Goal: Task Accomplishment & Management: Use online tool/utility

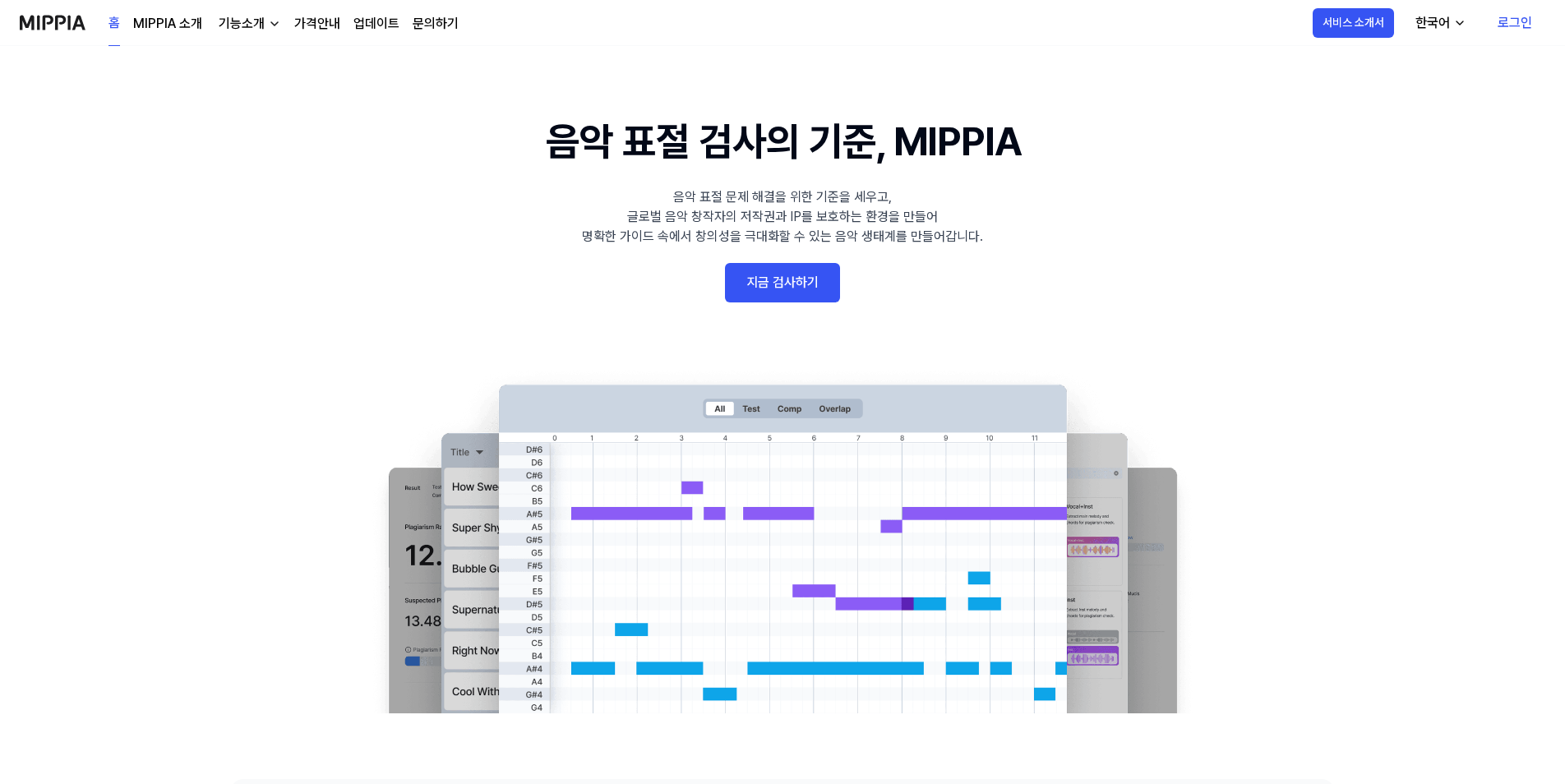
click at [802, 286] on link "지금 검사하기" at bounding box center [782, 282] width 115 height 39
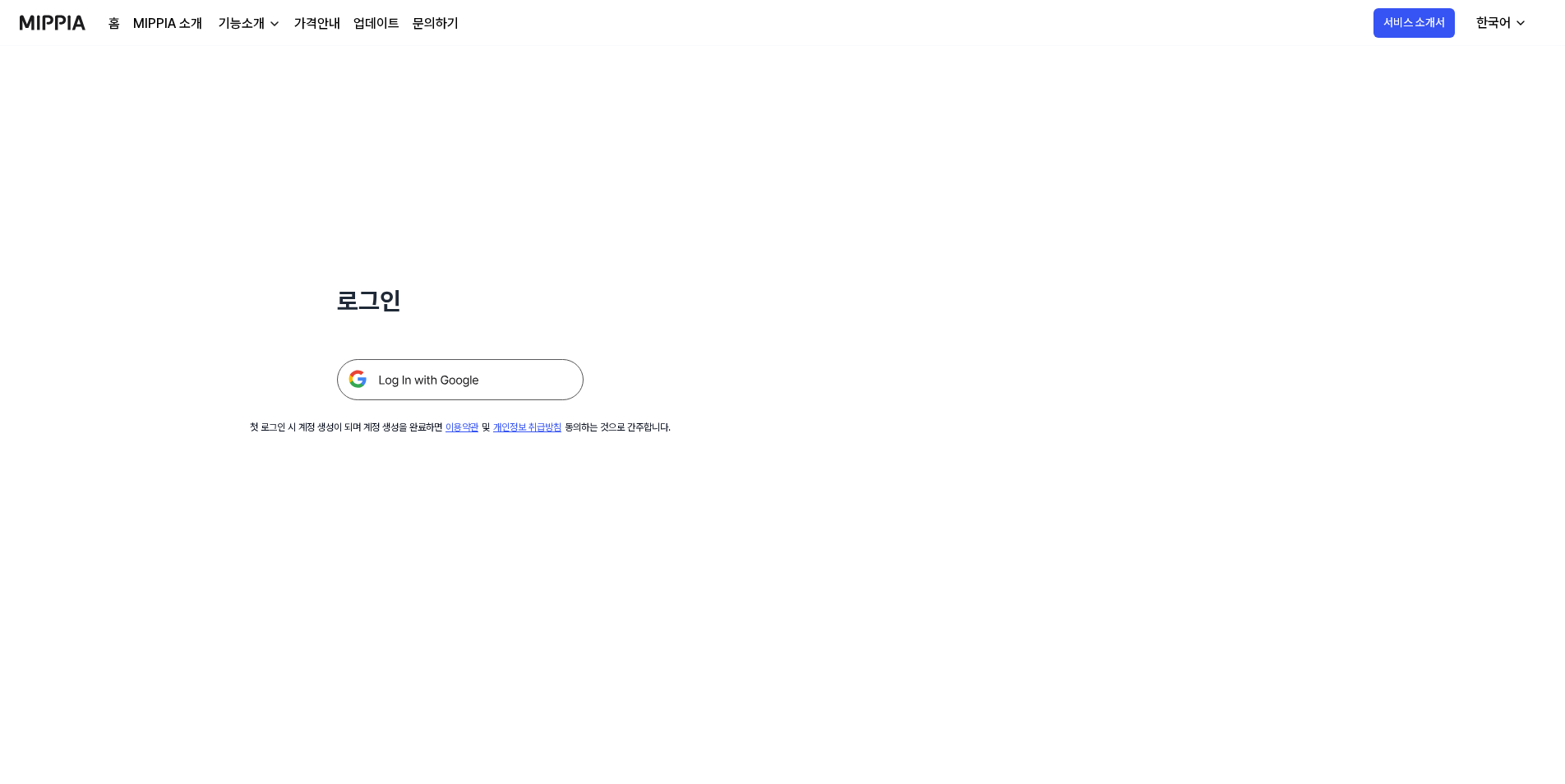
click at [522, 378] on img at bounding box center [460, 379] width 246 height 41
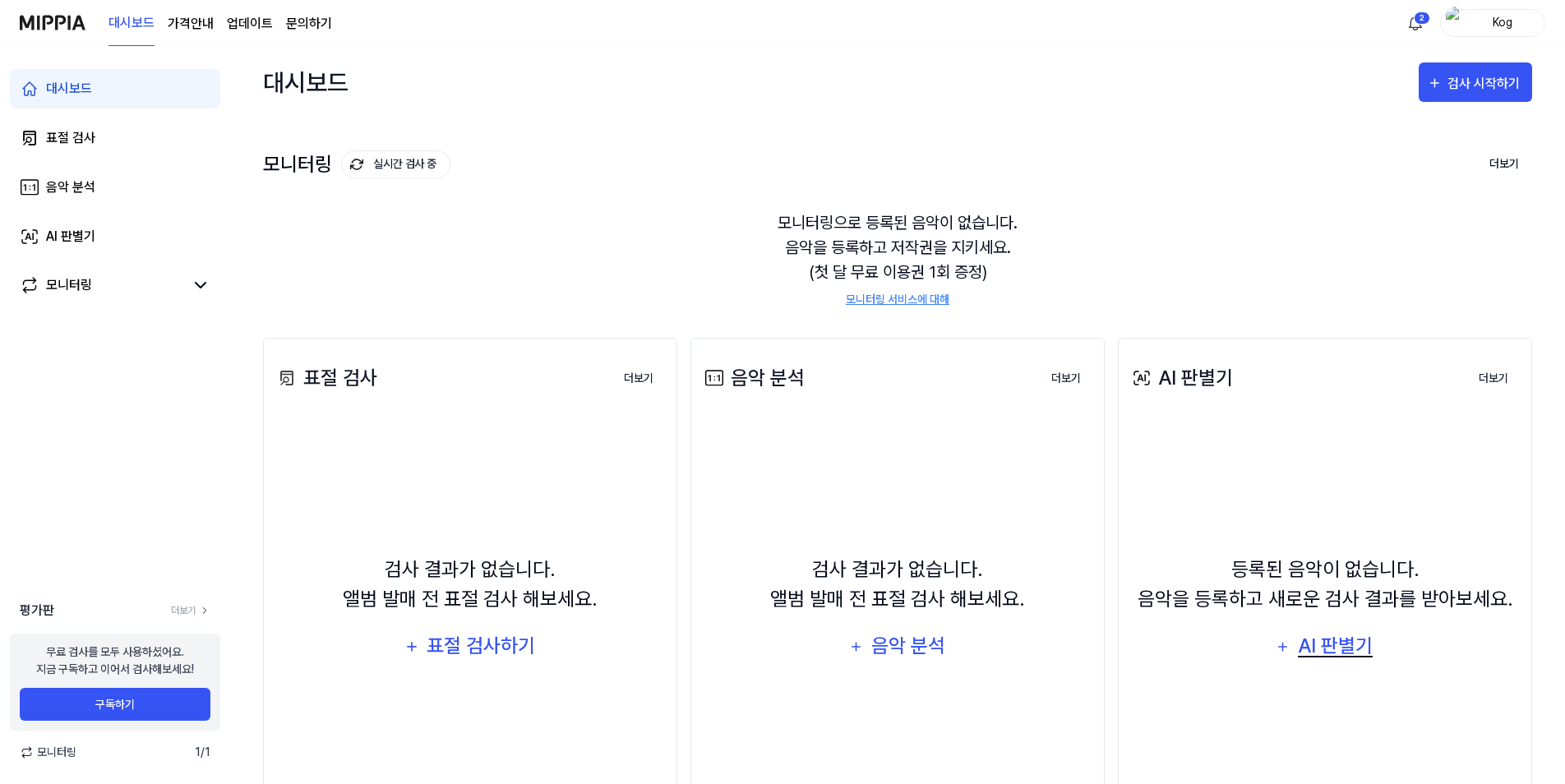
click at [1306, 651] on div "AI 판별기" at bounding box center [1335, 646] width 79 height 32
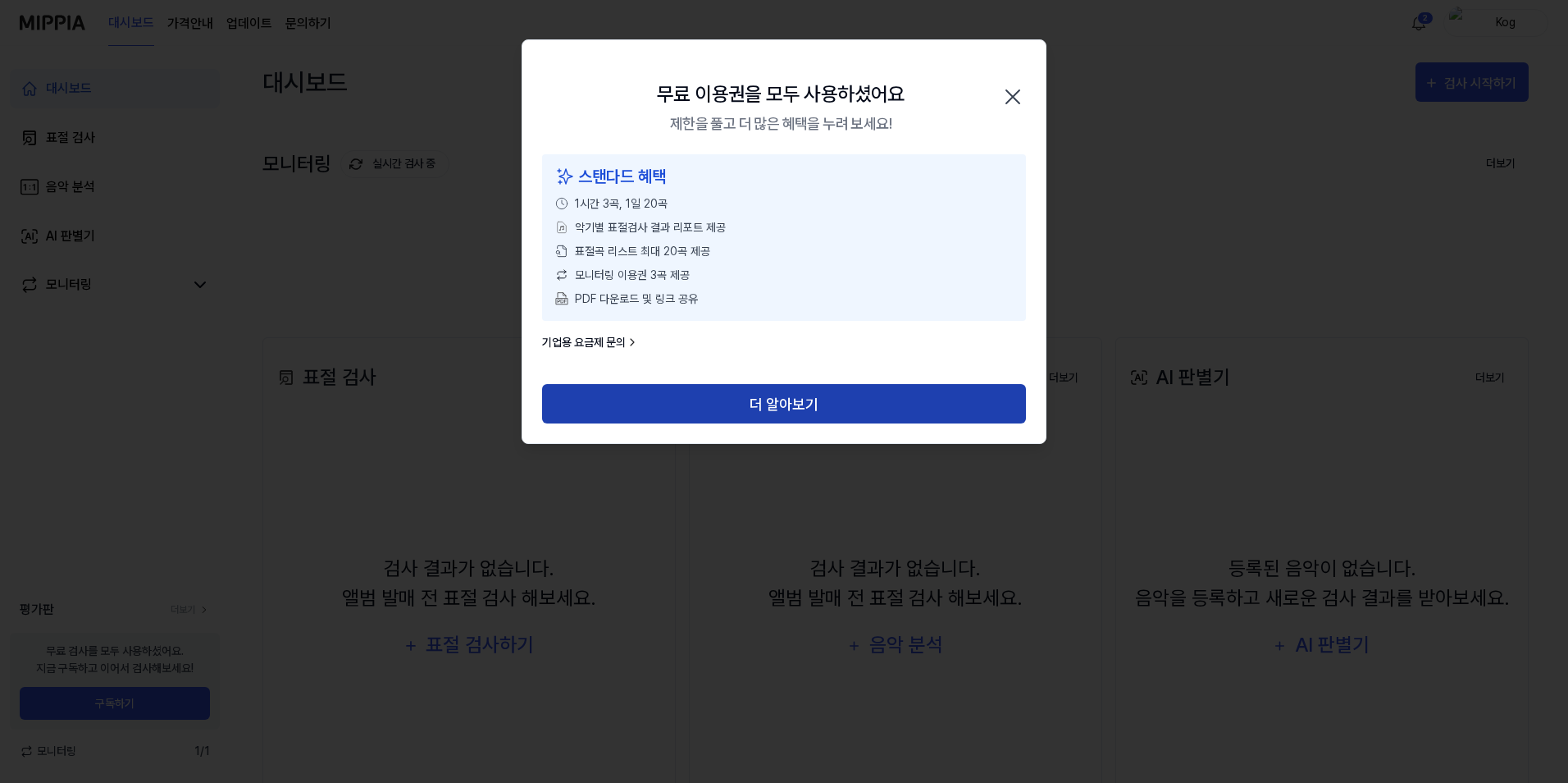
click at [764, 397] on button "더 알아보기" at bounding box center [784, 403] width 484 height 39
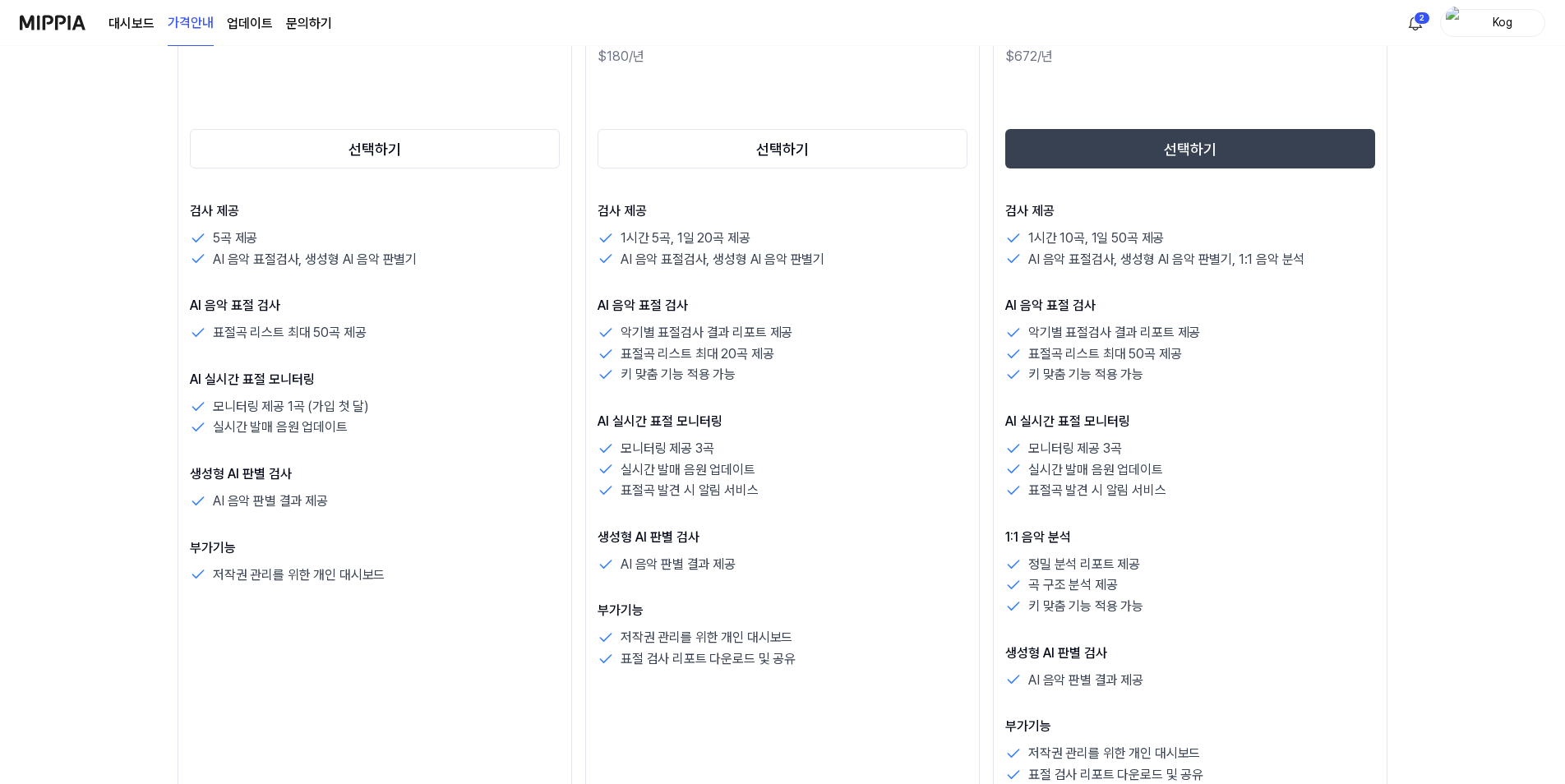
scroll to position [328, 0]
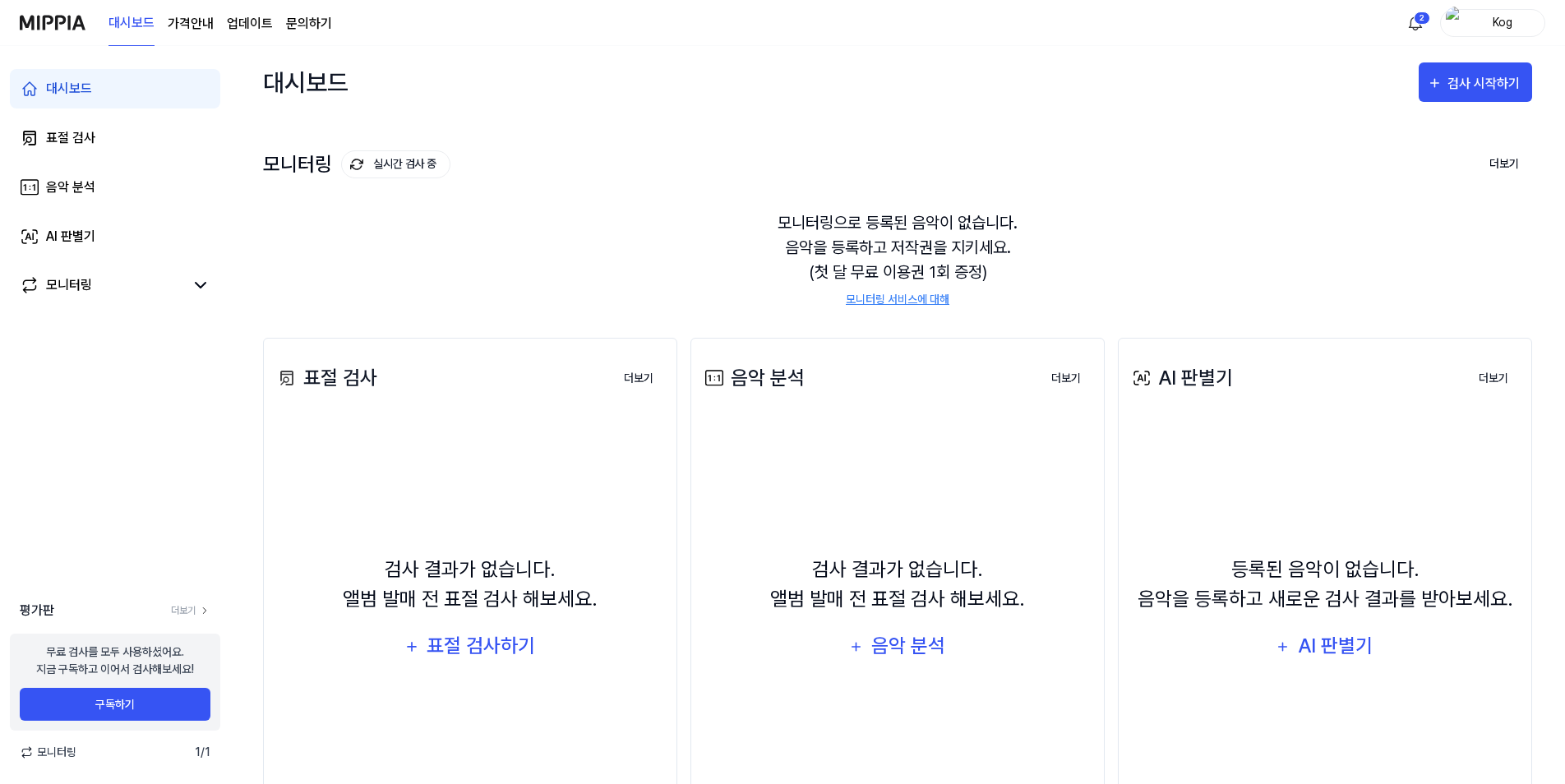
click at [1476, 32] on div "Kog" at bounding box center [1502, 22] width 64 height 18
click at [1361, 143] on button "로그아웃" at bounding box center [1440, 150] width 189 height 18
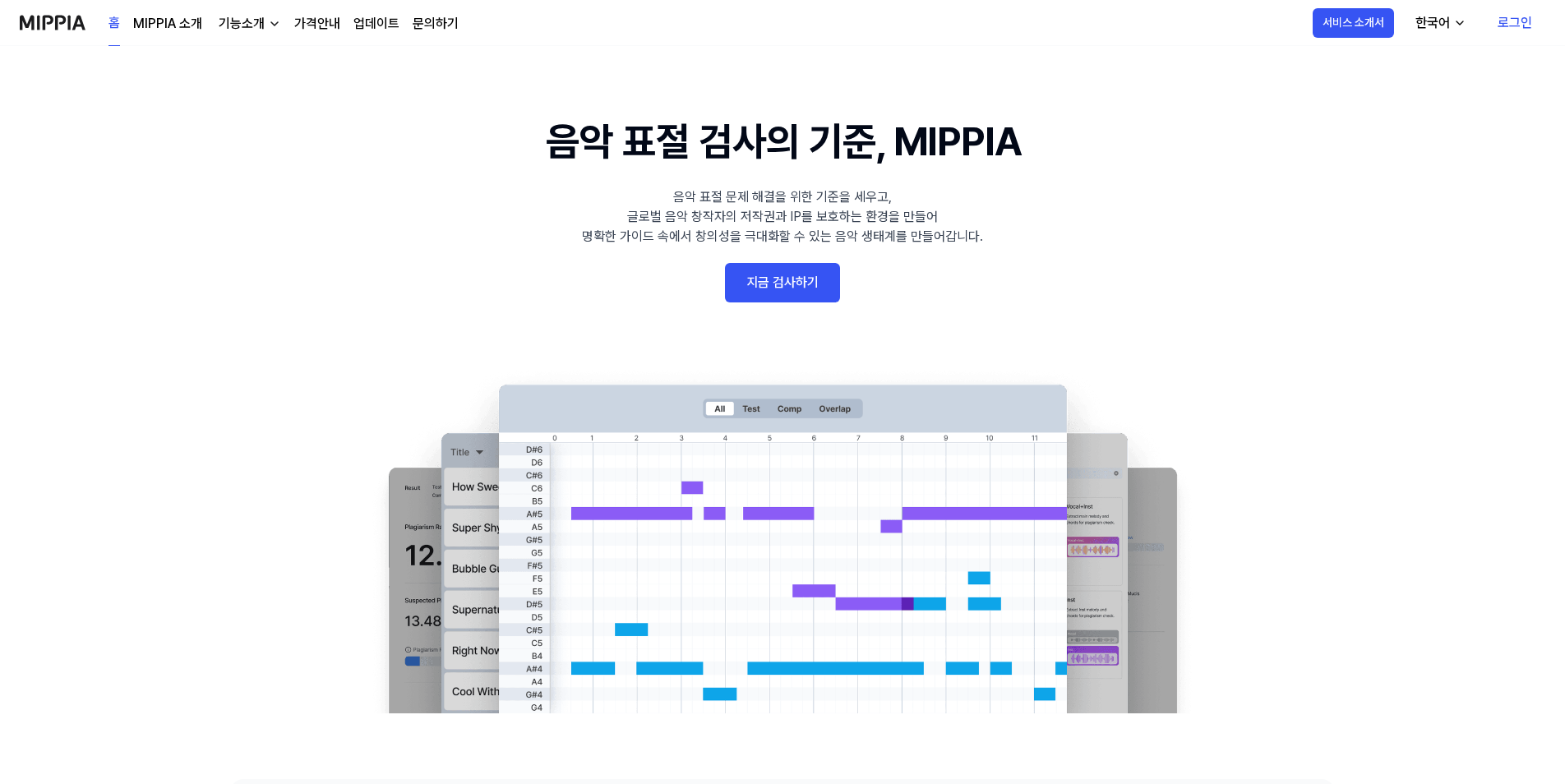
click at [1506, 24] on link "로그인" at bounding box center [1514, 23] width 60 height 46
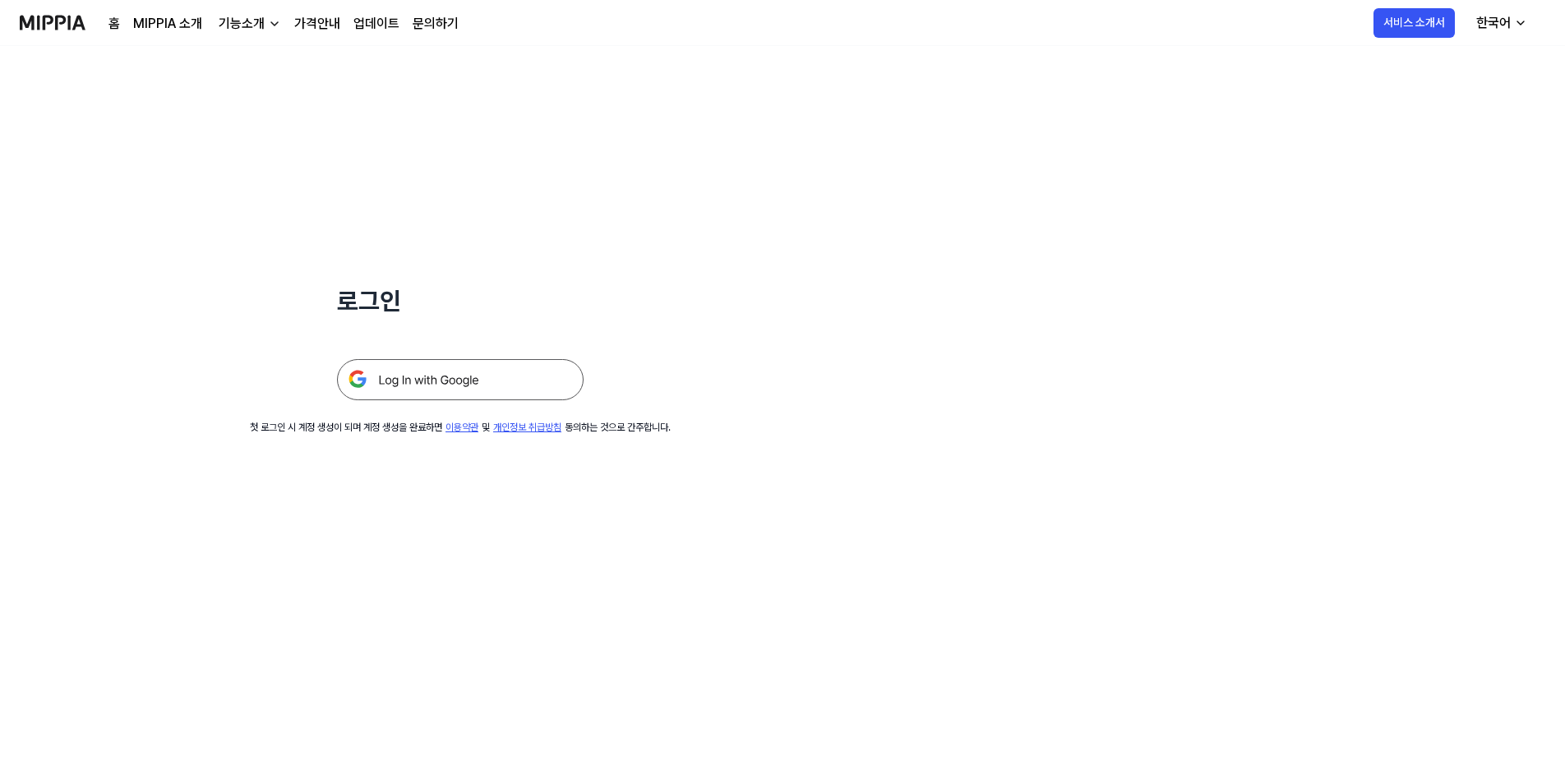
click at [504, 362] on img at bounding box center [460, 379] width 246 height 41
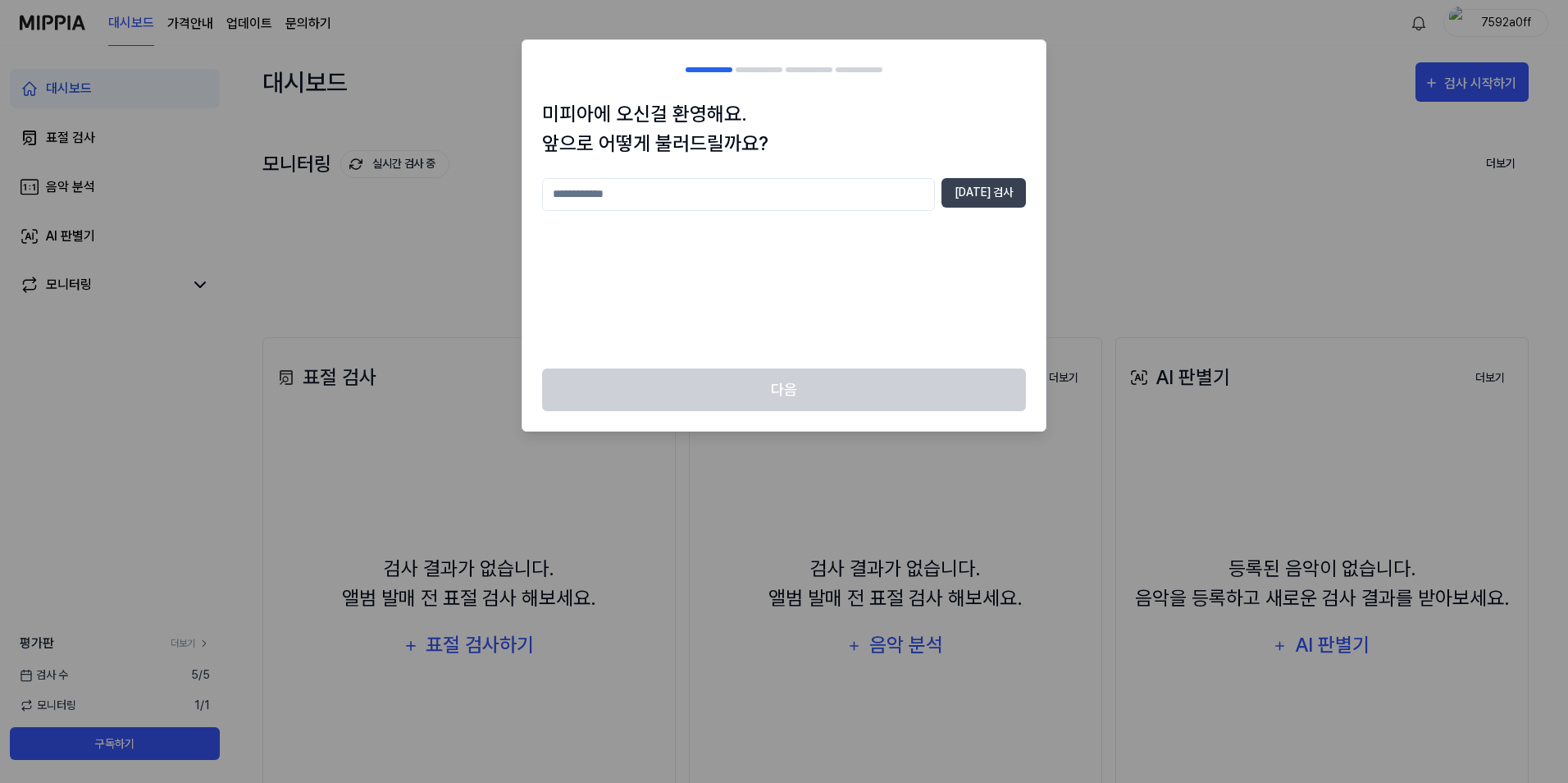
click at [842, 196] on input "text" at bounding box center [738, 195] width 393 height 33
type input "***"
click at [982, 196] on button "[DATE] 검사" at bounding box center [984, 193] width 85 height 30
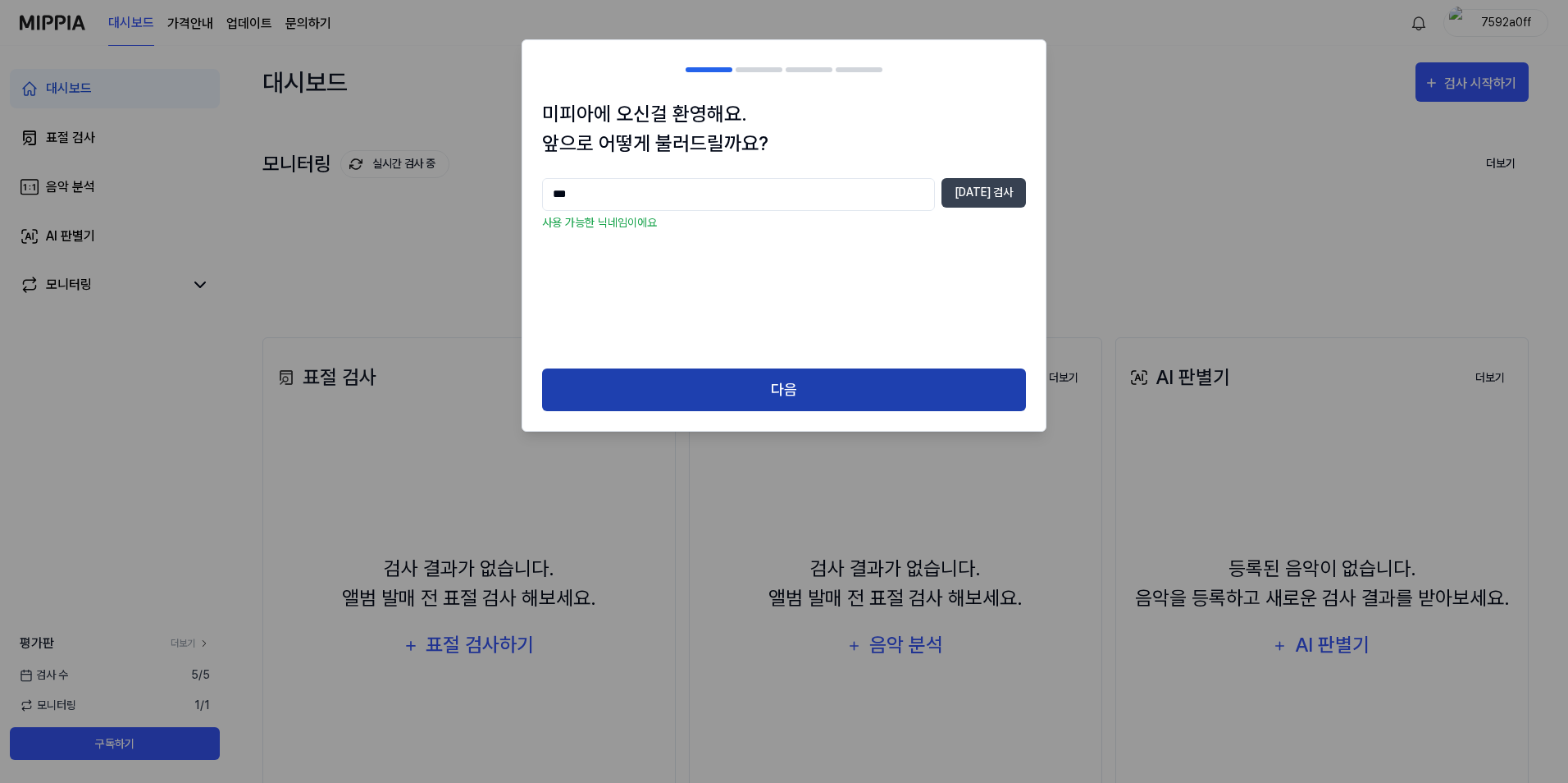
click at [802, 392] on button "다음" at bounding box center [784, 390] width 484 height 44
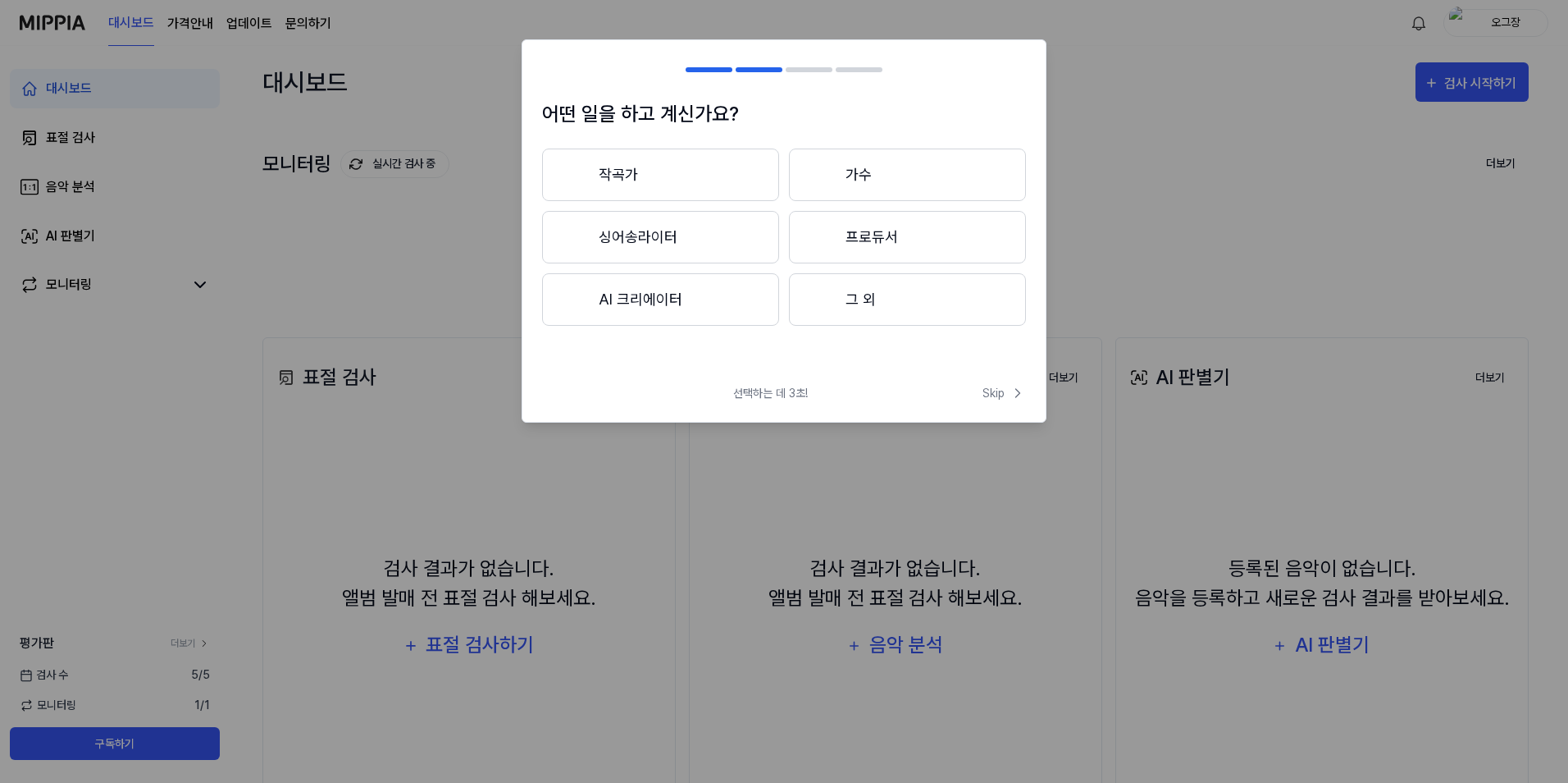
click at [879, 243] on button "프로듀서" at bounding box center [907, 237] width 237 height 52
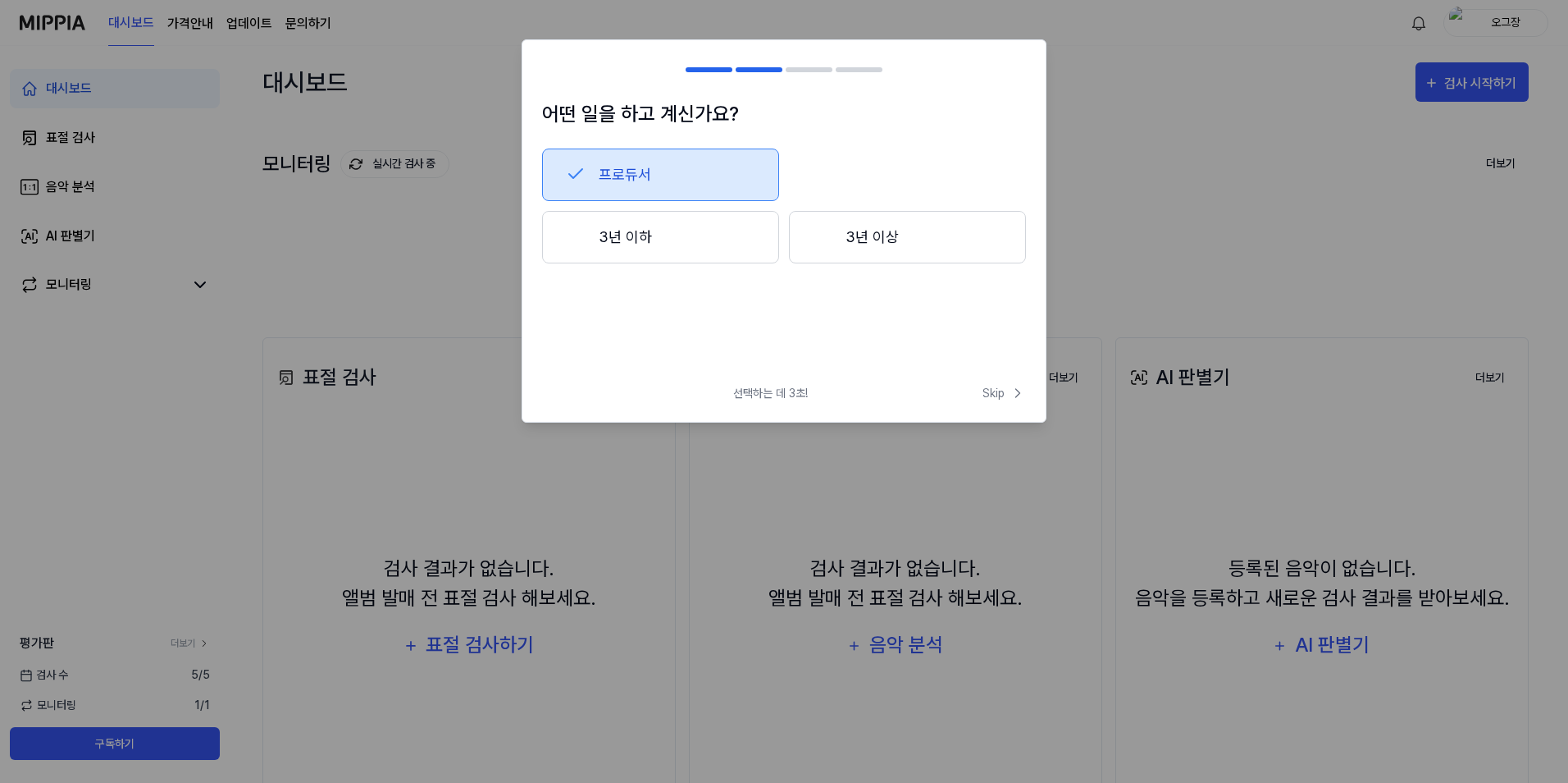
click at [832, 238] on div at bounding box center [823, 236] width 20 height 20
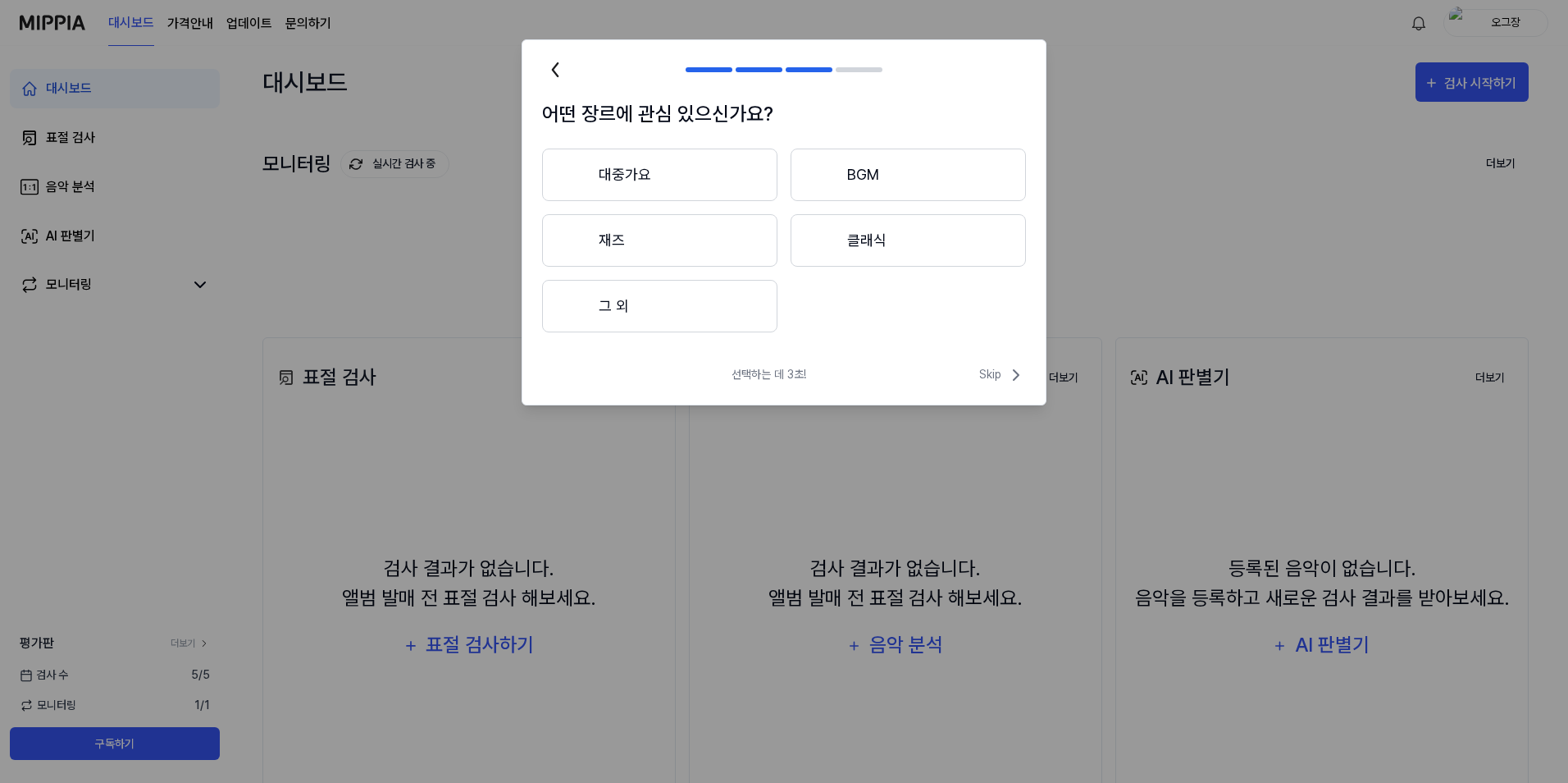
click at [684, 173] on button "대중가요" at bounding box center [659, 175] width 235 height 52
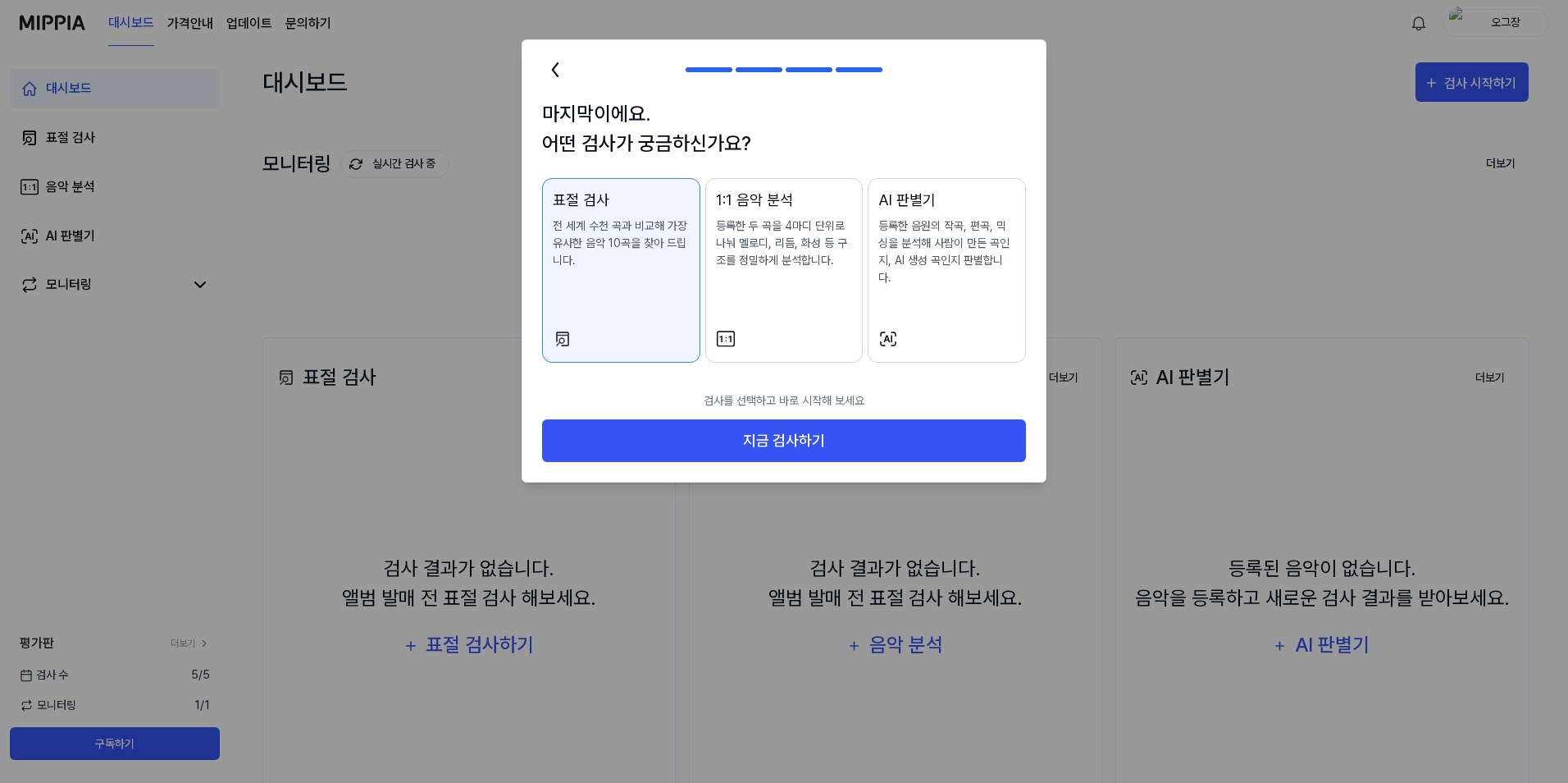
click at [774, 261] on p "등록한 두 곡을 4마디 단위로 나눠 멜로디, 리듬, 화성 등 구조를 정밀하게 분석합니다." at bounding box center [784, 243] width 137 height 52
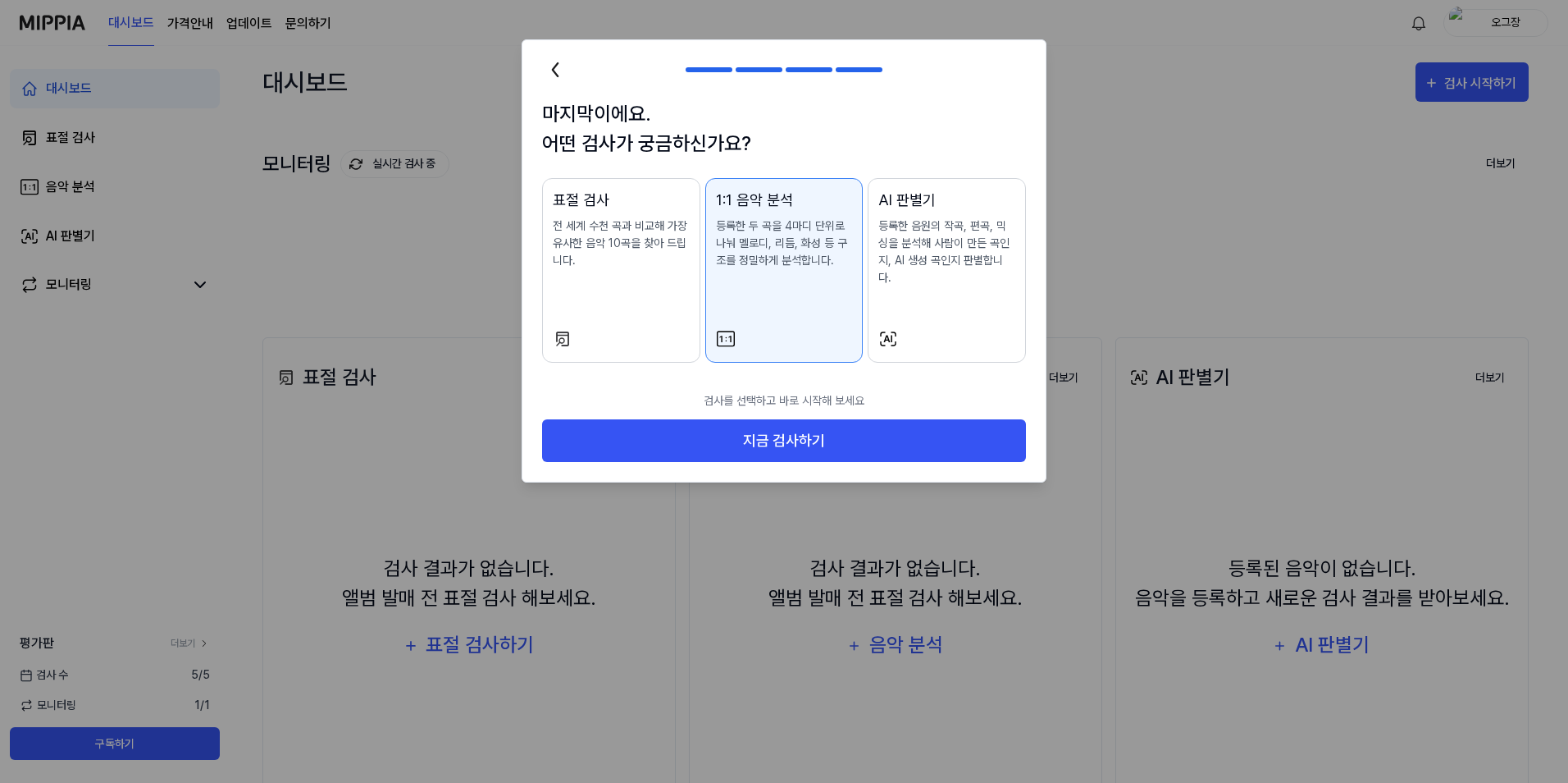
click at [903, 258] on p "등록한 음원의 작곡, 편곡, 믹싱을 분석해 사람이 만든 곡인지, AI 생성 곡인지 판별합니다." at bounding box center [947, 252] width 137 height 69
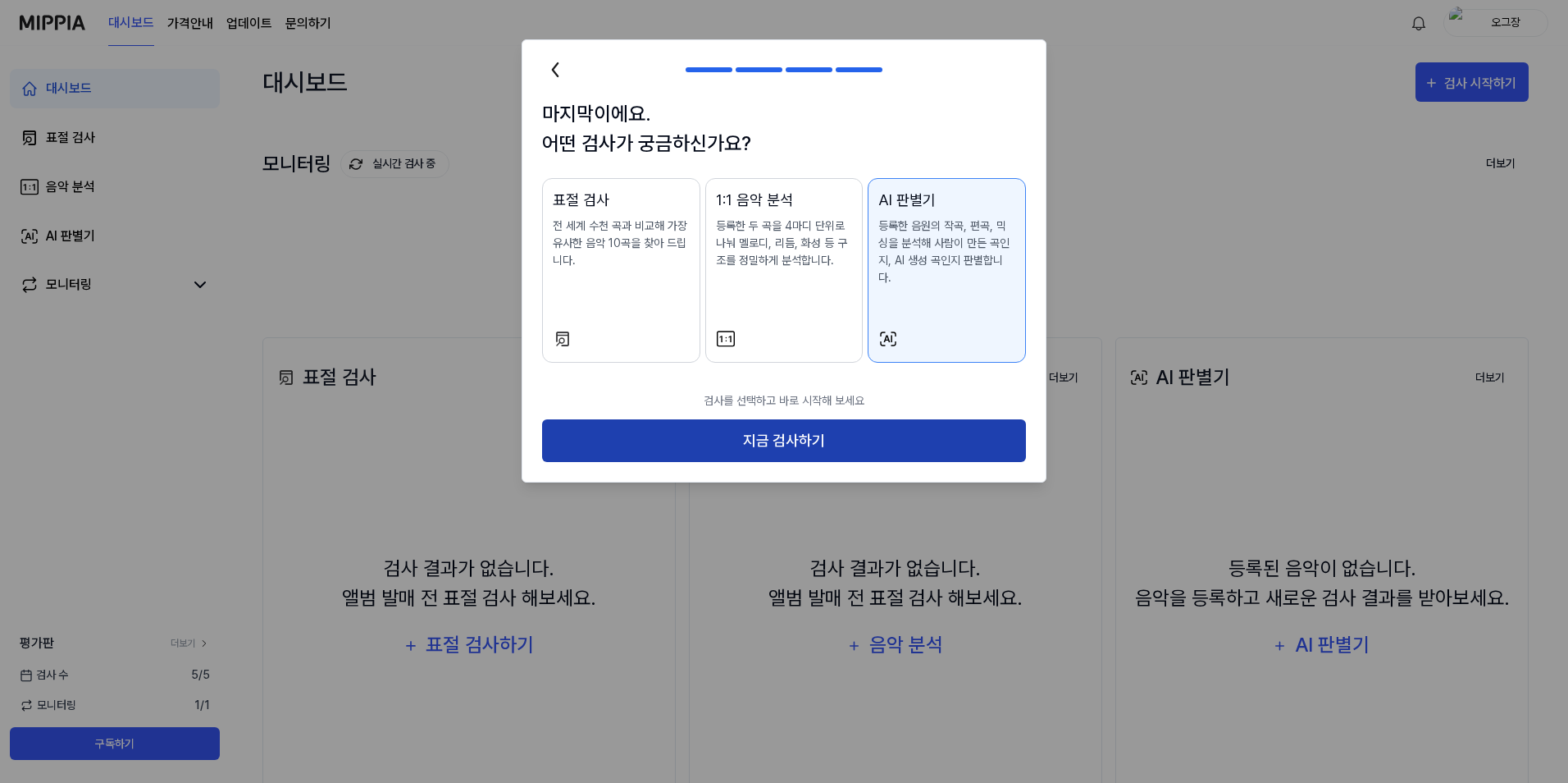
click at [838, 423] on button "지금 검사하기" at bounding box center [784, 441] width 484 height 44
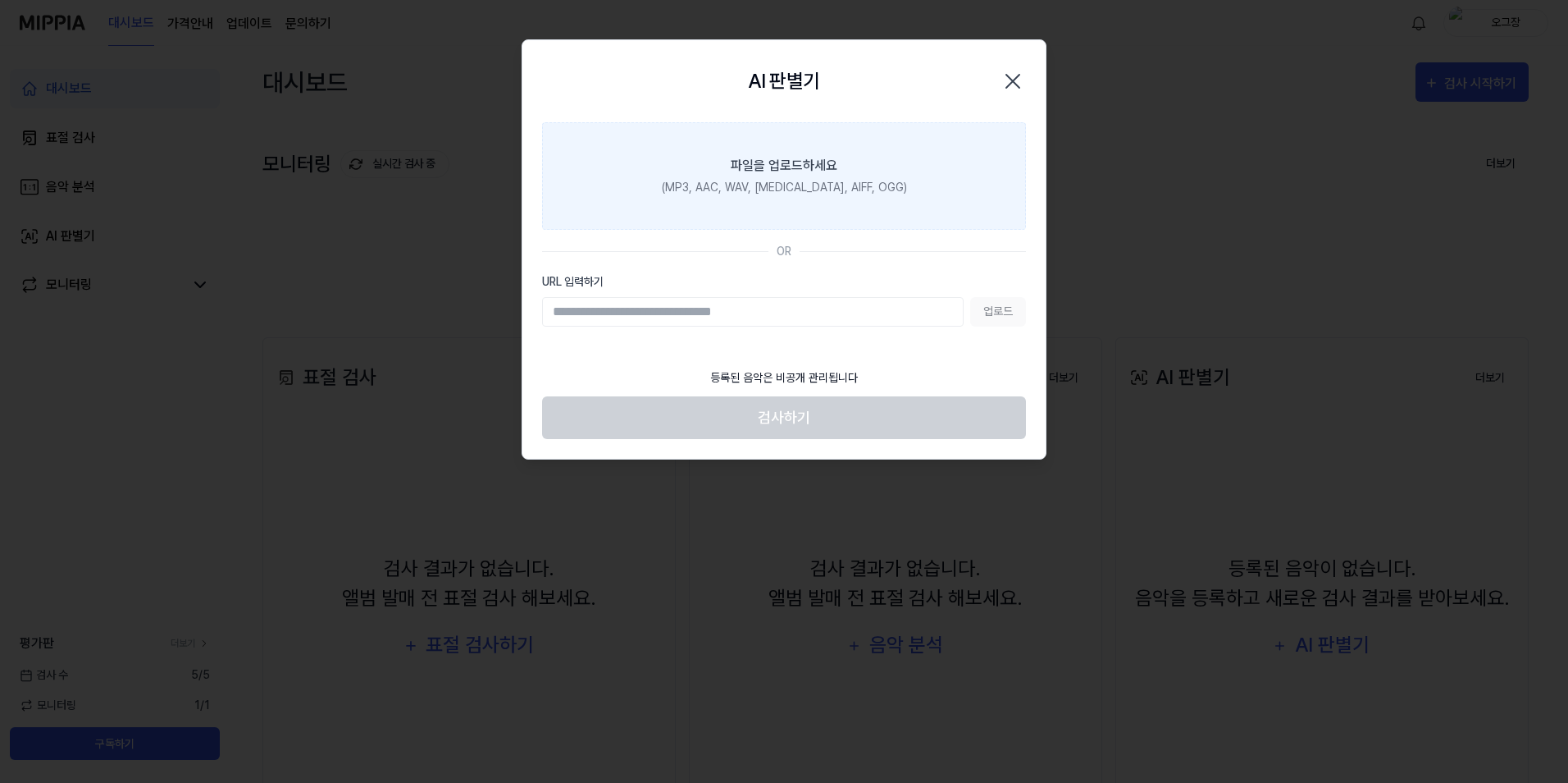
click at [750, 189] on div "(MP3, AAC, WAV, [MEDICAL_DATA], AIFF, OGG)" at bounding box center [784, 187] width 245 height 17
click at [0, 0] on input "파일을 업로드하세요 (MP3, AAC, WAV, [MEDICAL_DATA], AIFF, OGG)" at bounding box center [0, 0] width 0 height 0
click at [765, 199] on label "파일을 업로드하세요 (MP3, AAC, WAV, [MEDICAL_DATA], AIFF, OGG)" at bounding box center [784, 176] width 484 height 108
click at [0, 0] on input "파일을 업로드하세요 (MP3, AAC, WAV, [MEDICAL_DATA], AIFF, OGG)" at bounding box center [0, 0] width 0 height 0
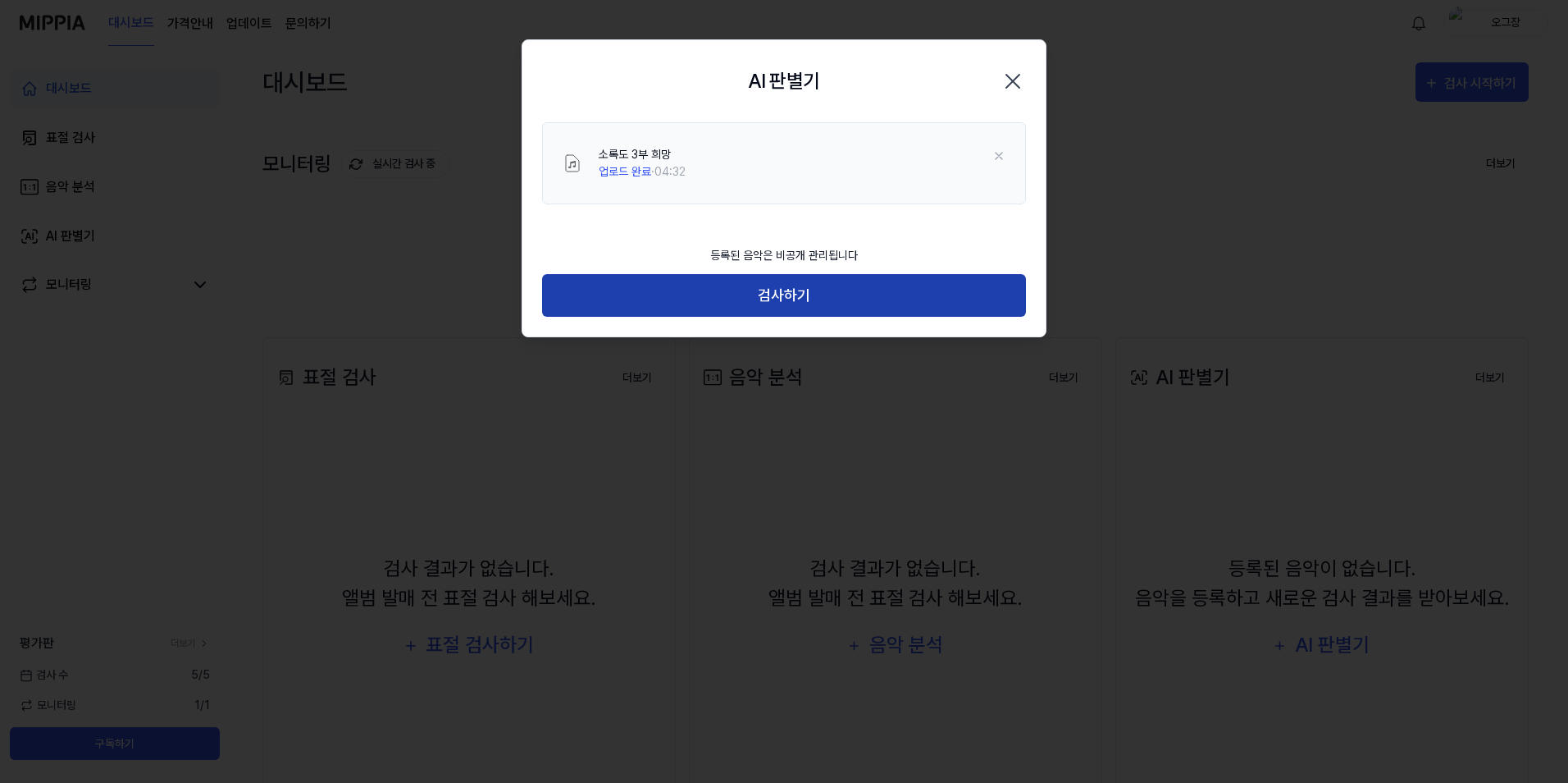
click at [752, 297] on button "검사하기" at bounding box center [784, 296] width 484 height 44
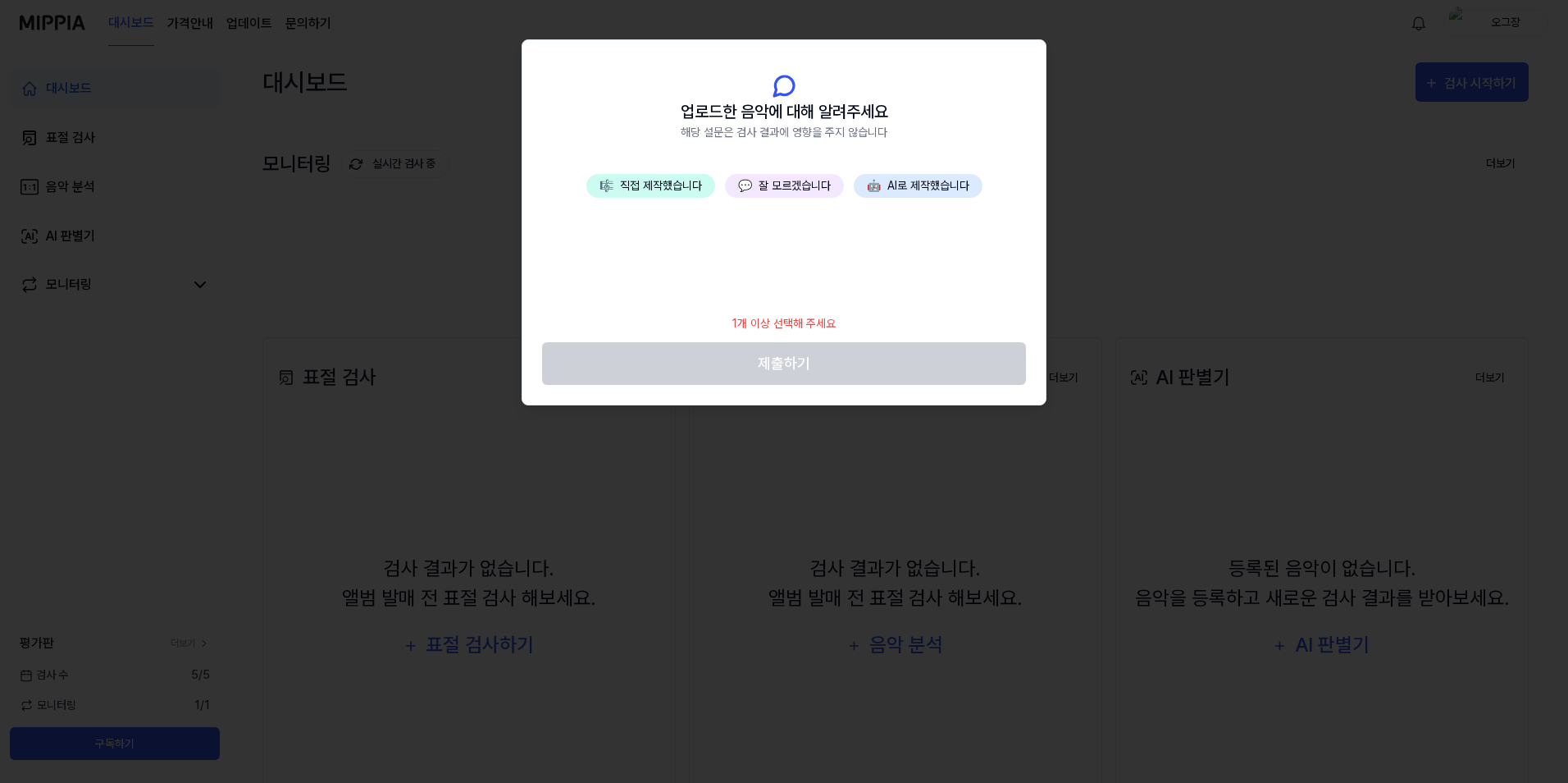
click at [682, 178] on button "🎼 직접 제작했습니다" at bounding box center [651, 185] width 129 height 24
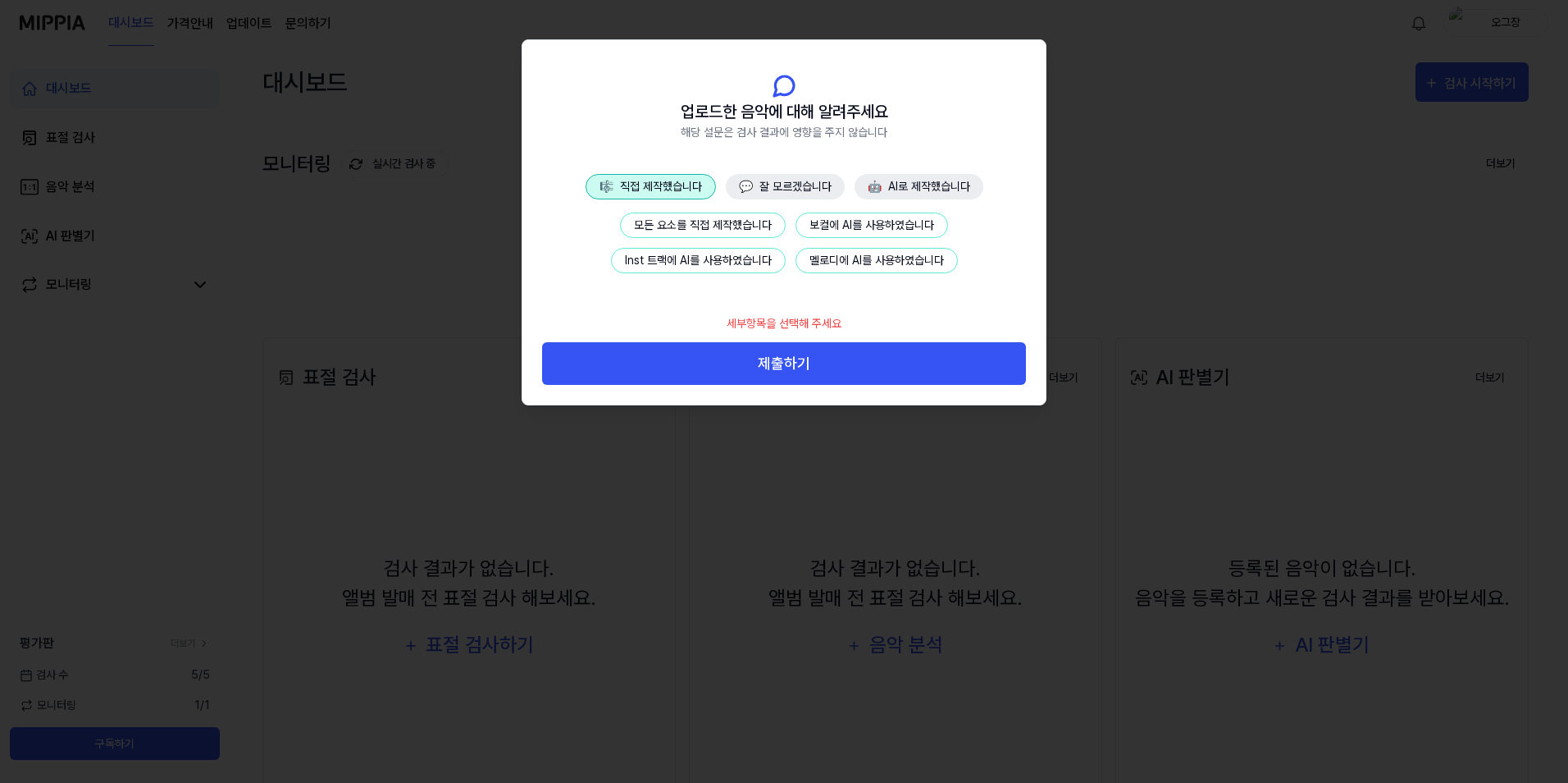
click at [725, 262] on button "Inst 트랙에 AI를 사용하였습니다" at bounding box center [699, 260] width 175 height 25
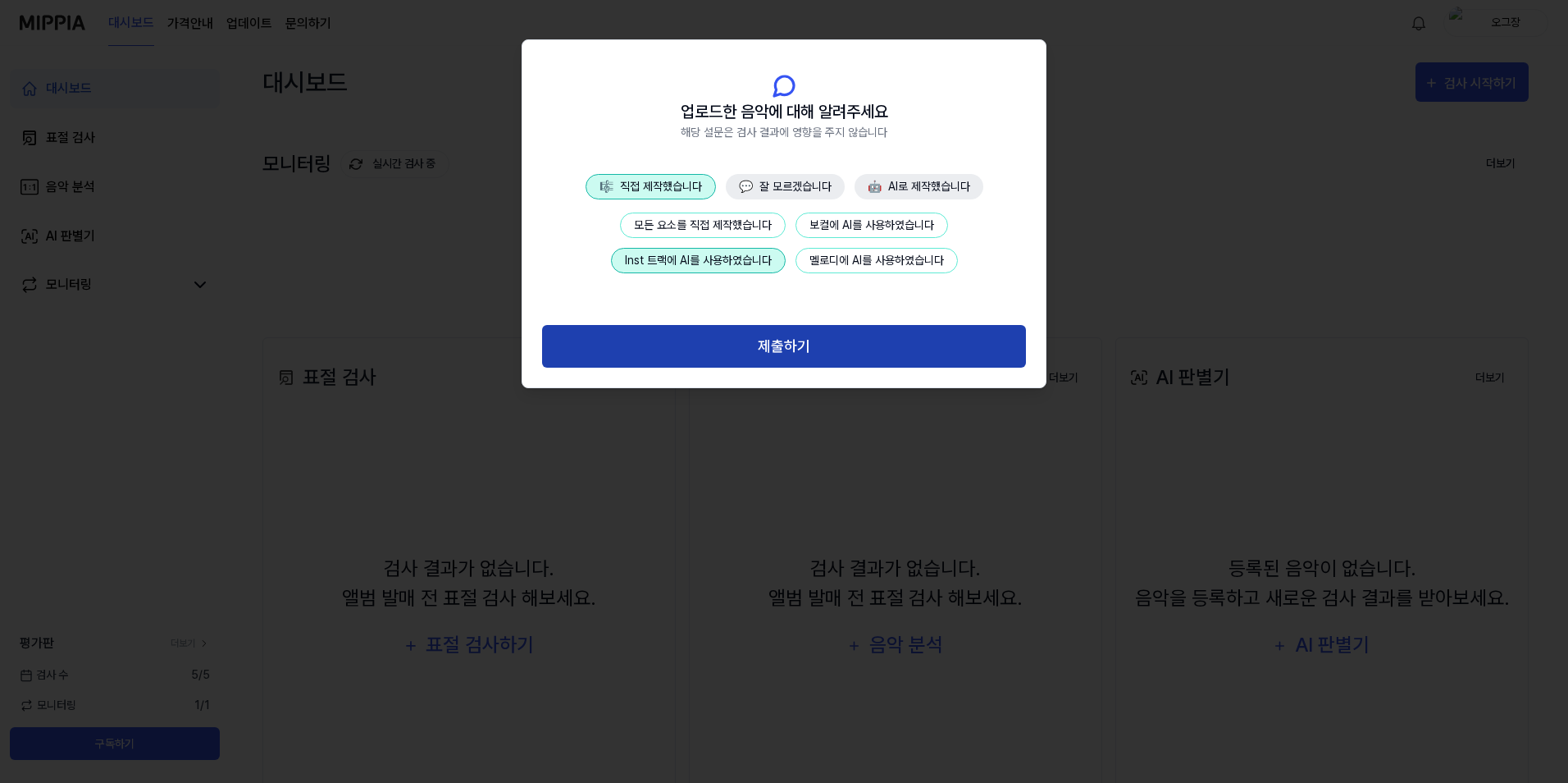
click at [759, 360] on button "제출하기" at bounding box center [784, 346] width 484 height 44
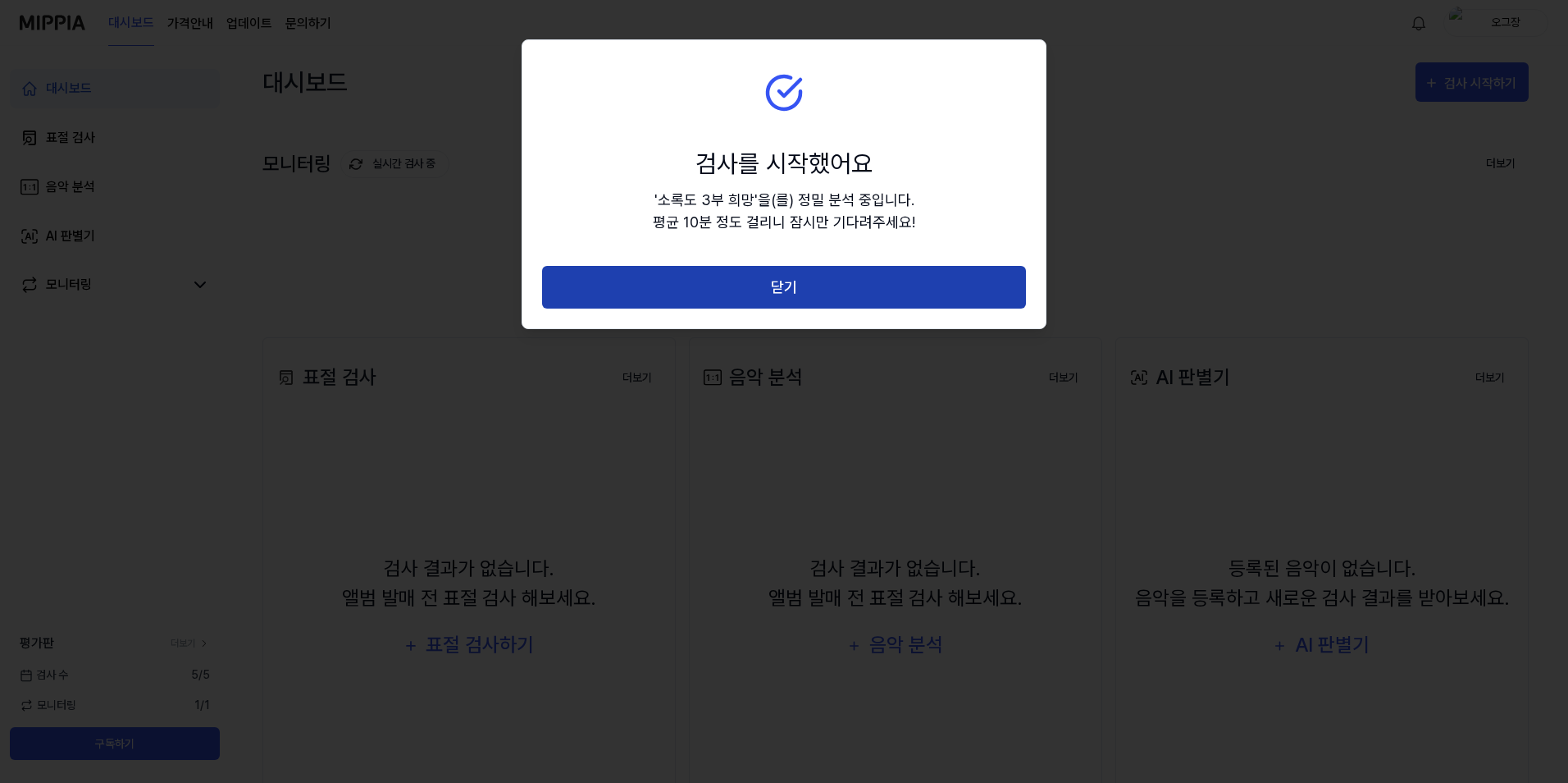
click at [781, 296] on button "닫기" at bounding box center [784, 288] width 484 height 44
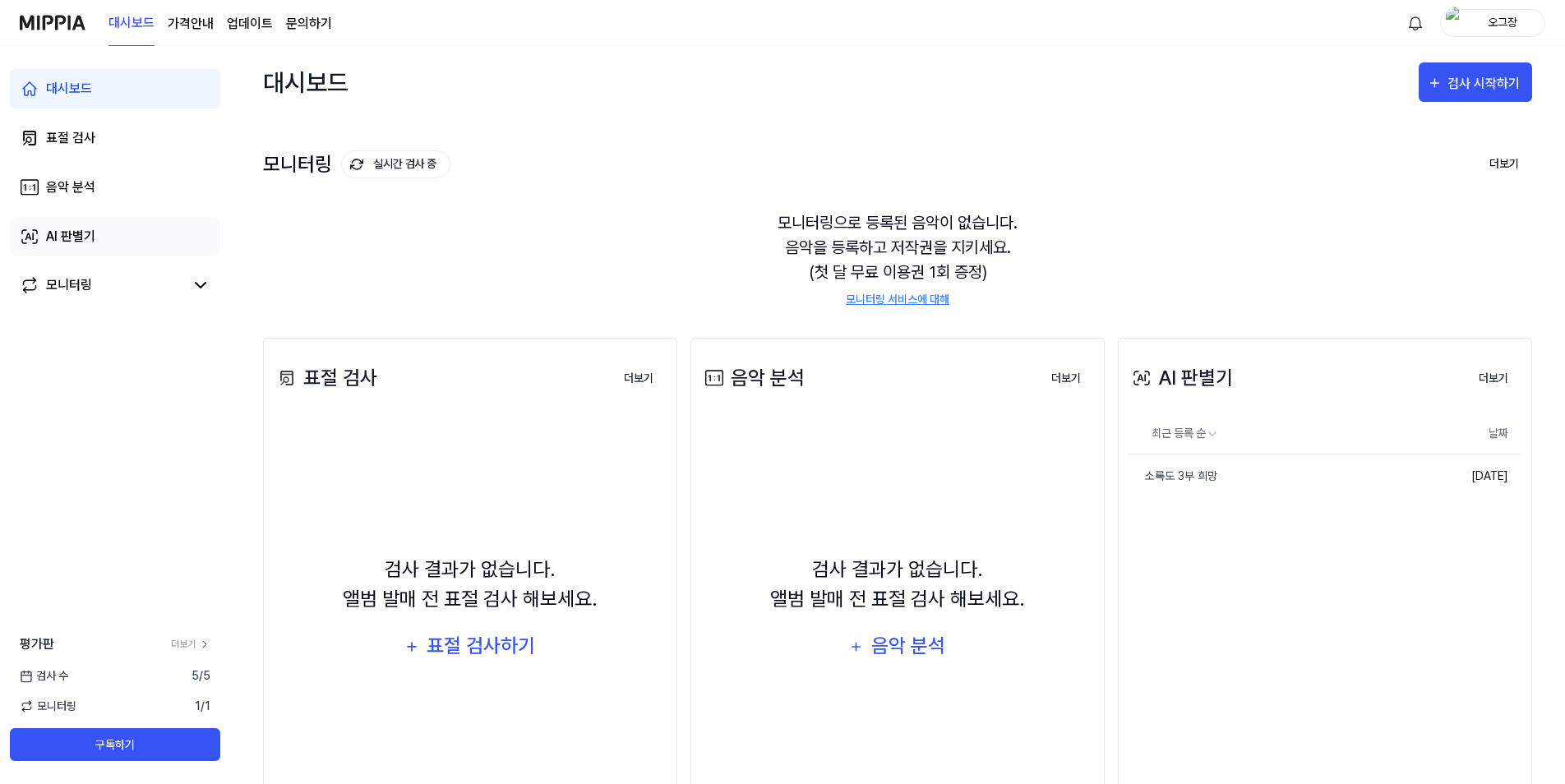
click at [76, 233] on div "AI 판별기" at bounding box center [71, 237] width 49 height 20
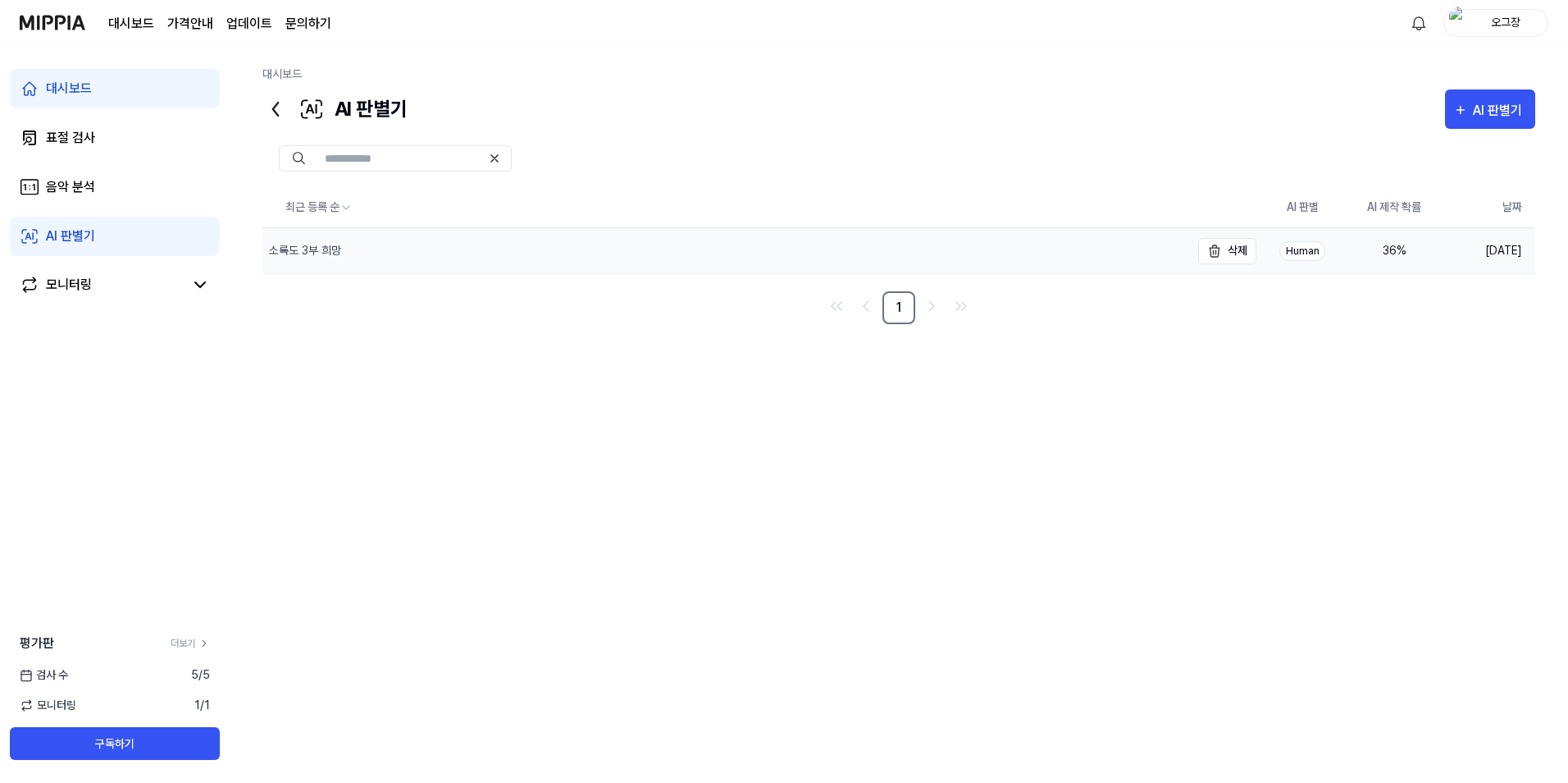
click at [436, 248] on div "소록도 3부 희망" at bounding box center [726, 251] width 928 height 46
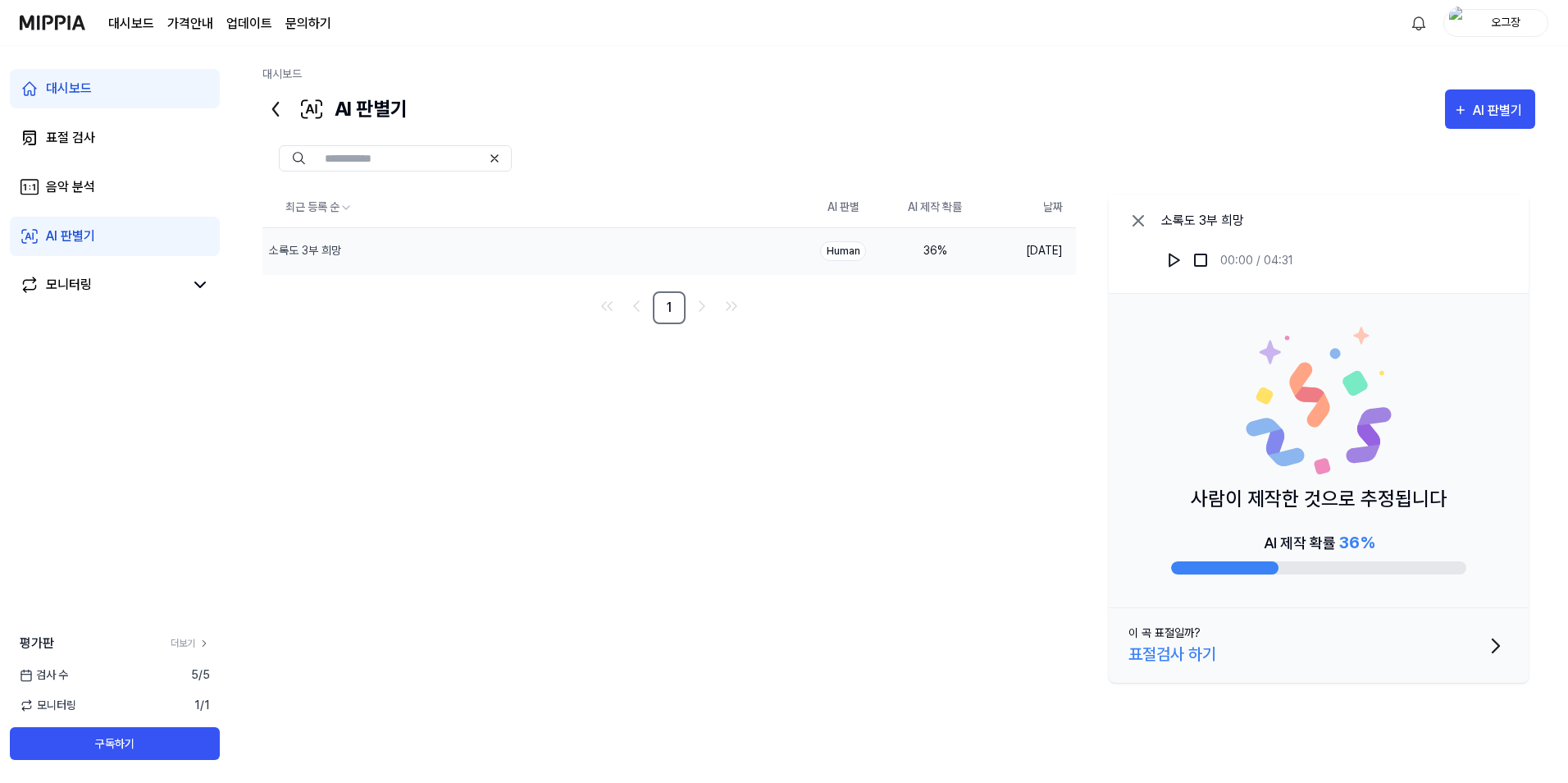
click at [1320, 548] on div "AI 제작 확률 36 %" at bounding box center [1319, 542] width 111 height 24
click at [1293, 549] on div "AI 제작 확률 36 %" at bounding box center [1319, 542] width 111 height 24
click at [1209, 654] on div "표절검사 하기" at bounding box center [1173, 654] width 87 height 24
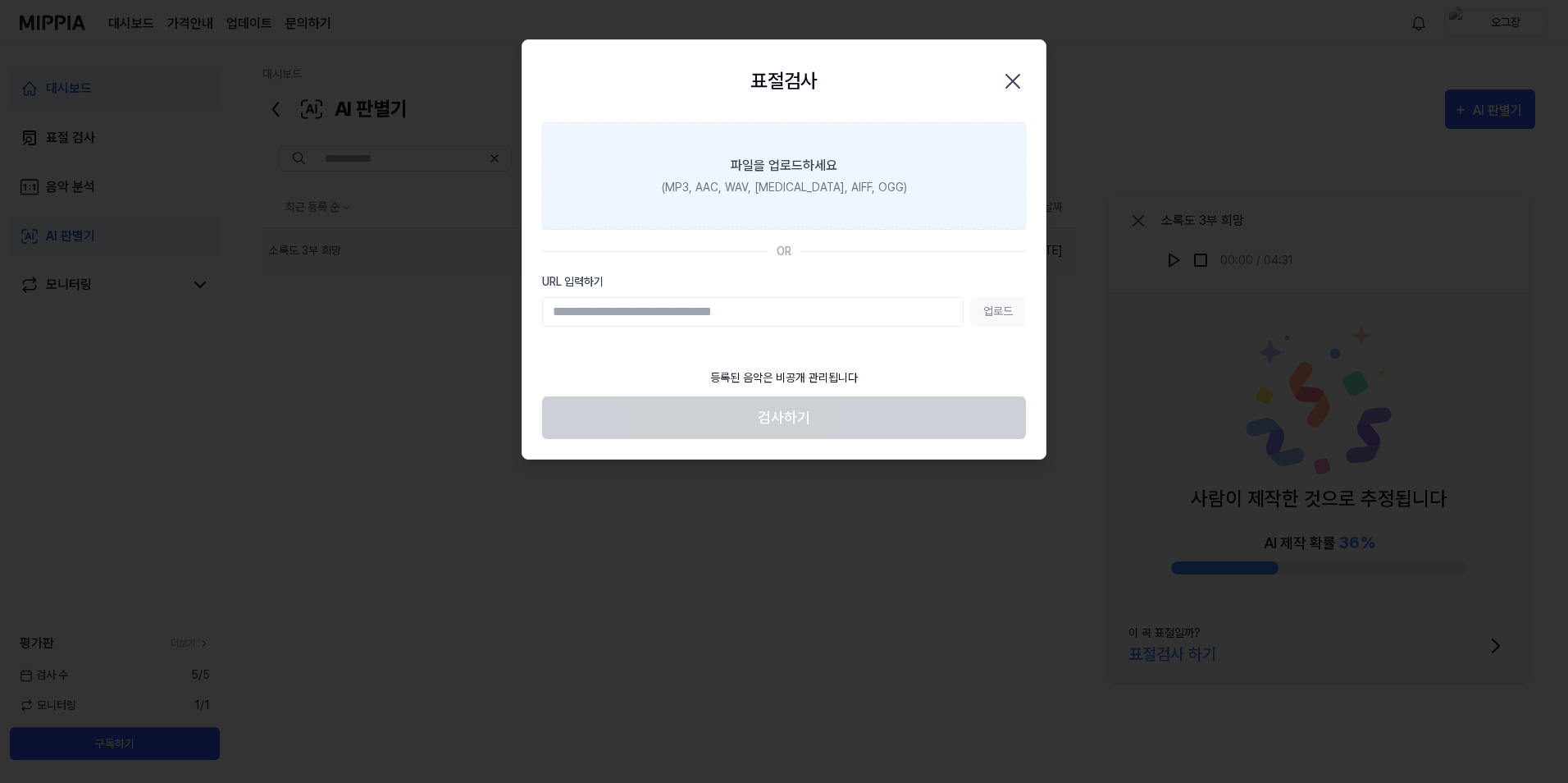
click at [792, 185] on div "(MP3, AAC, WAV, [MEDICAL_DATA], AIFF, OGG)" at bounding box center [784, 187] width 245 height 17
click at [0, 0] on input "파일을 업로드하세요 (MP3, AAC, WAV, [MEDICAL_DATA], AIFF, OGG)" at bounding box center [0, 0] width 0 height 0
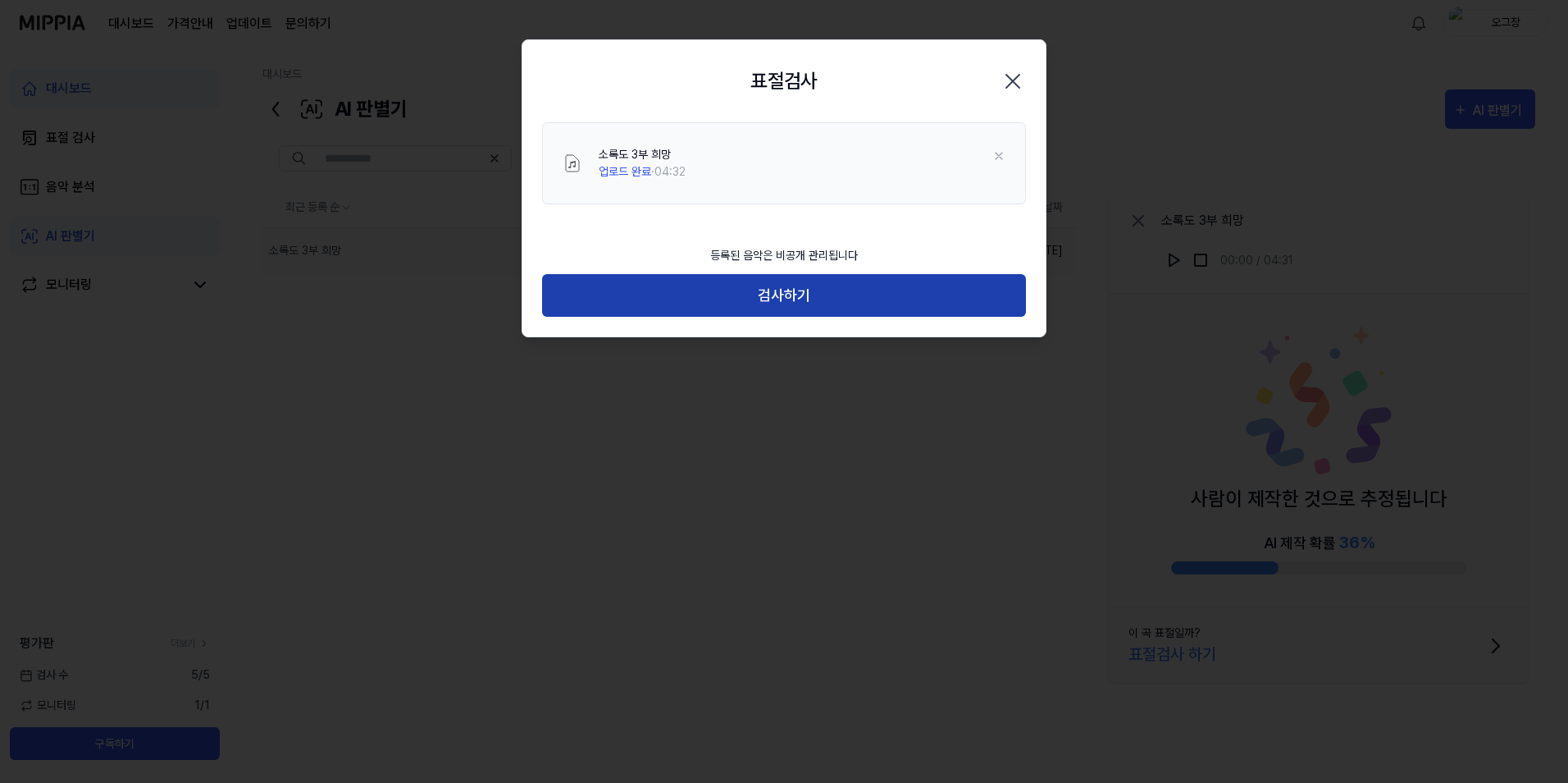
click at [754, 299] on button "검사하기" at bounding box center [784, 296] width 484 height 44
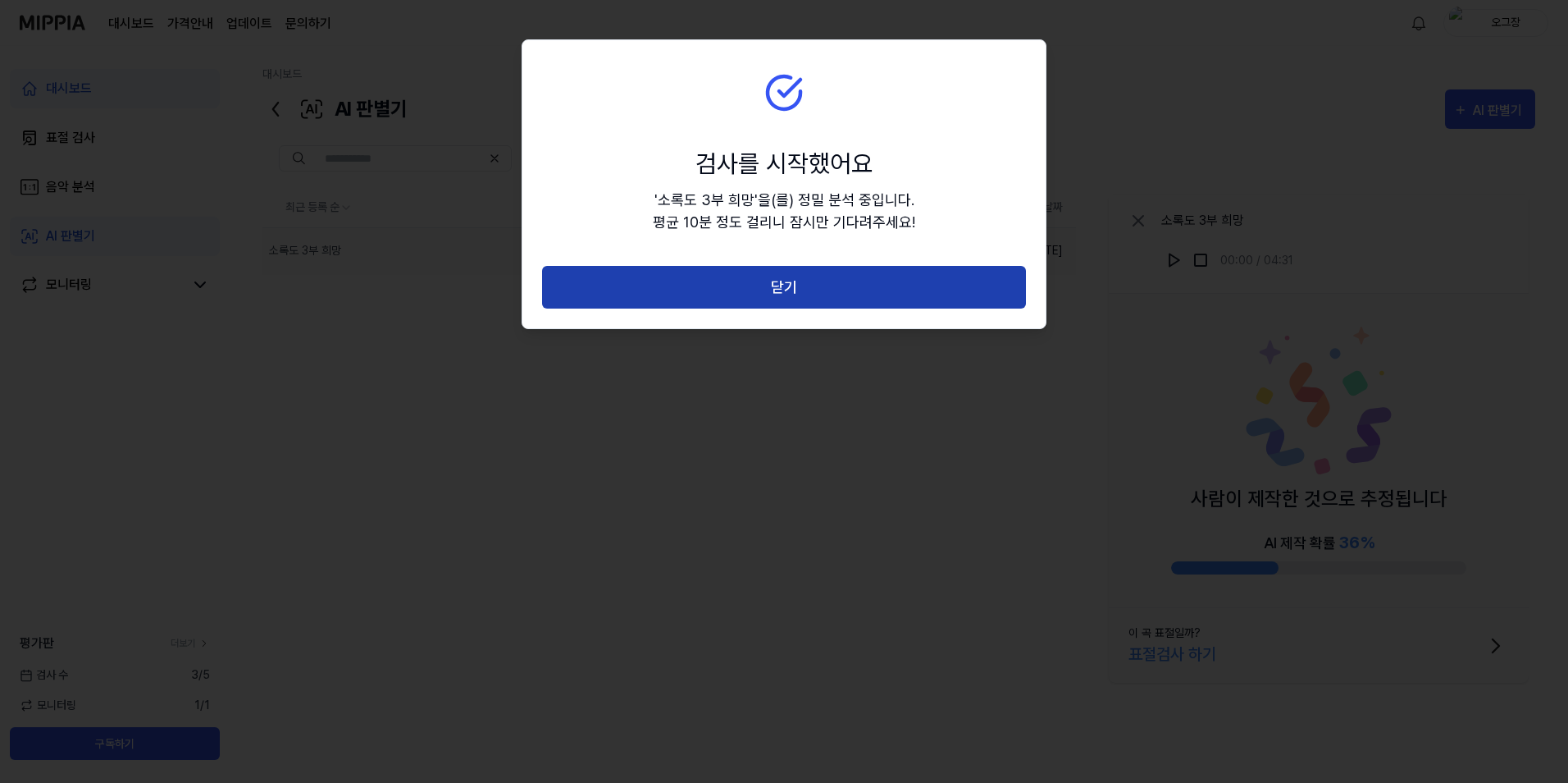
click at [734, 284] on button "닫기" at bounding box center [784, 288] width 484 height 44
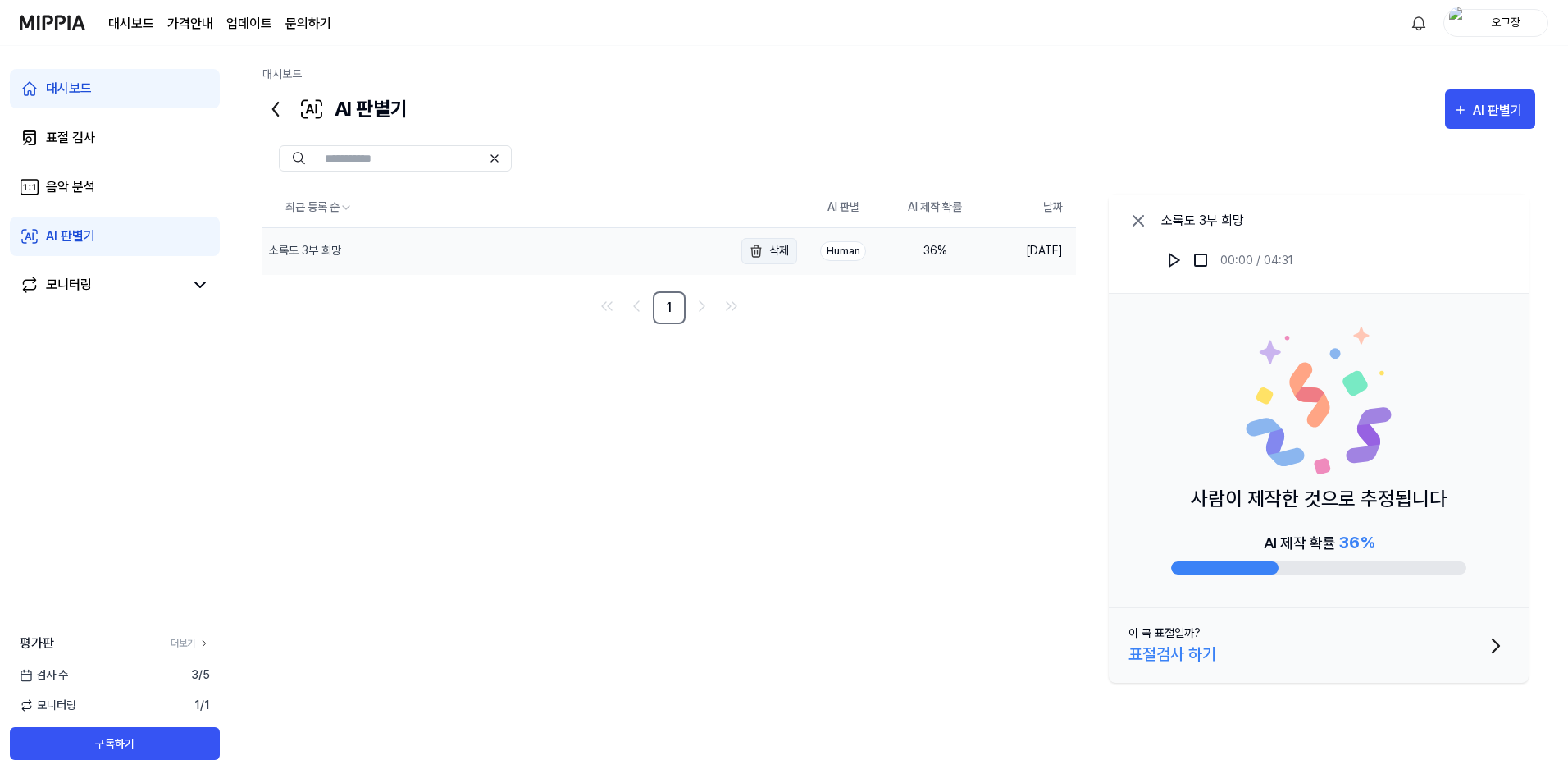
click at [777, 250] on button "삭제" at bounding box center [770, 251] width 56 height 26
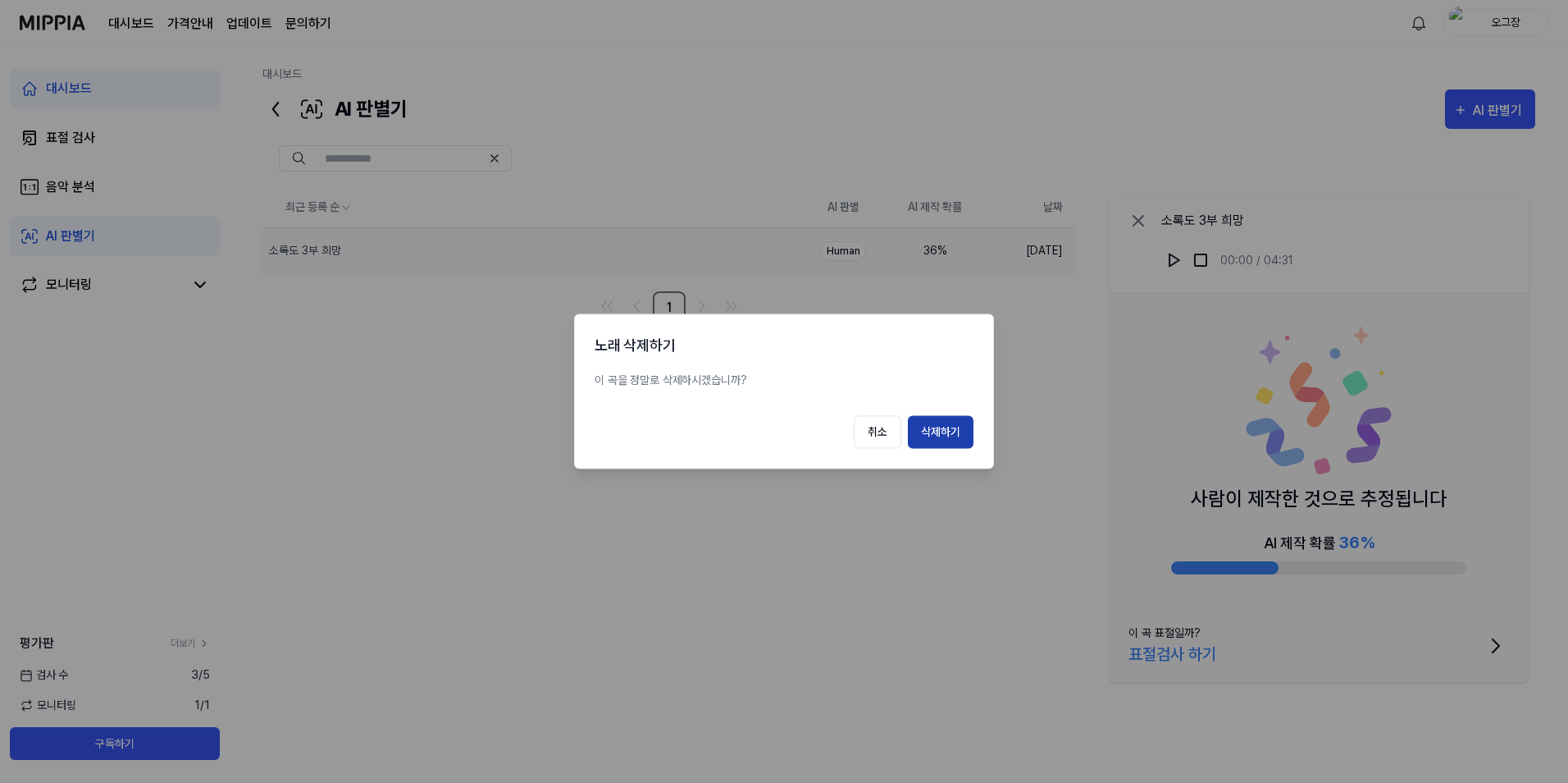
click at [923, 444] on button "삭제하기" at bounding box center [940, 433] width 66 height 33
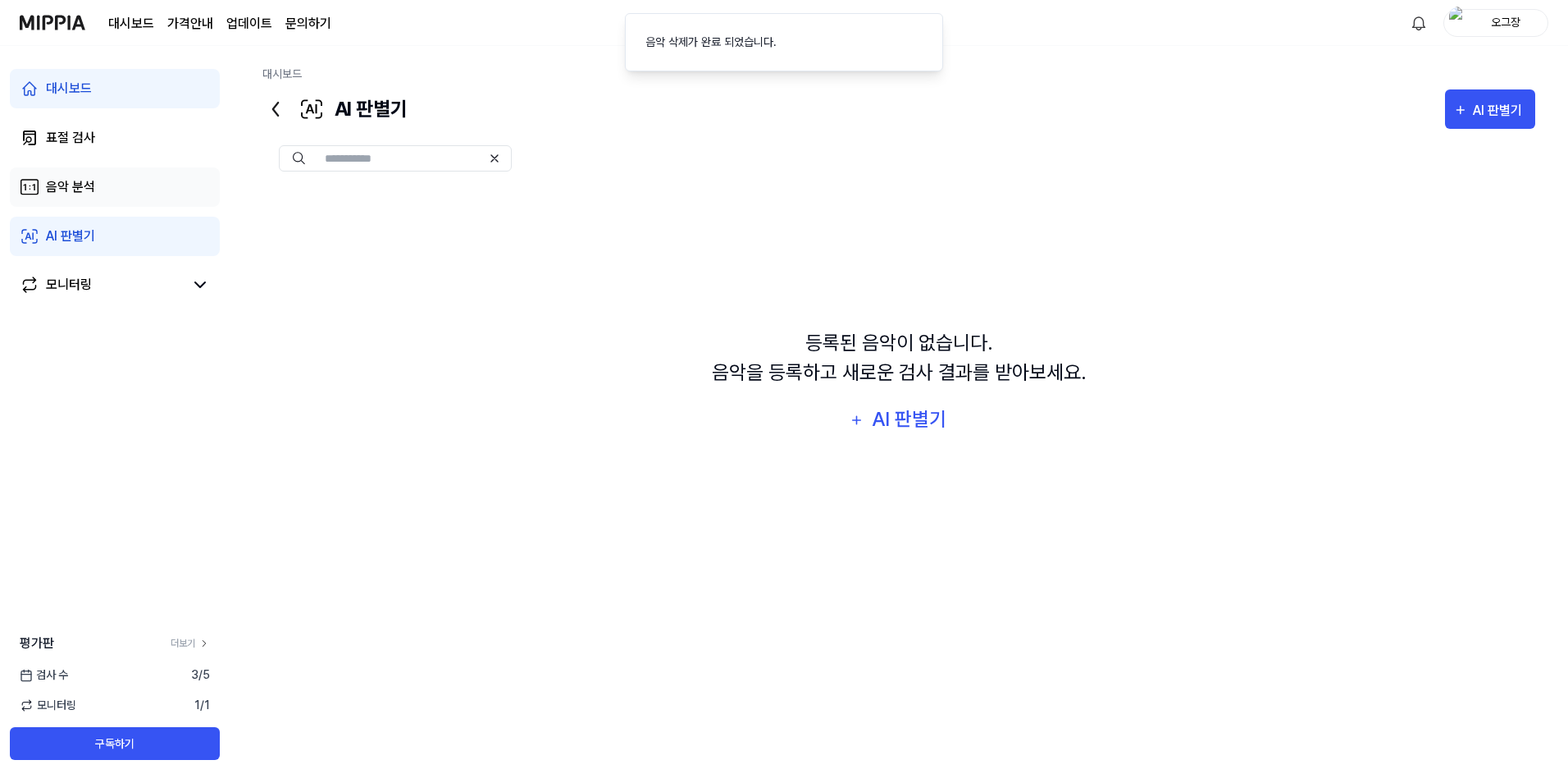
click at [89, 179] on div "음악 분석" at bounding box center [71, 187] width 49 height 20
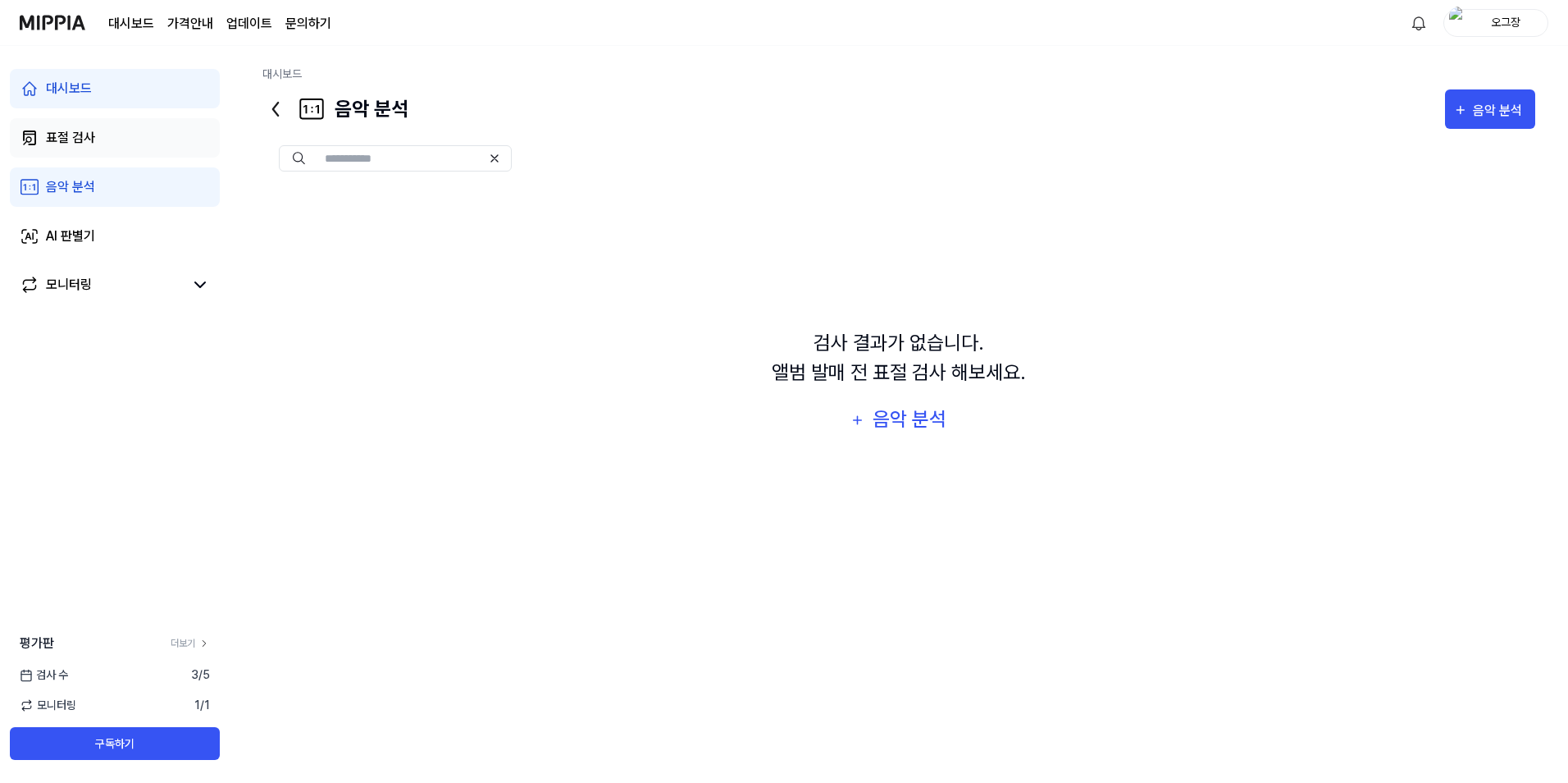
click at [72, 124] on link "표절 검사" at bounding box center [115, 137] width 210 height 39
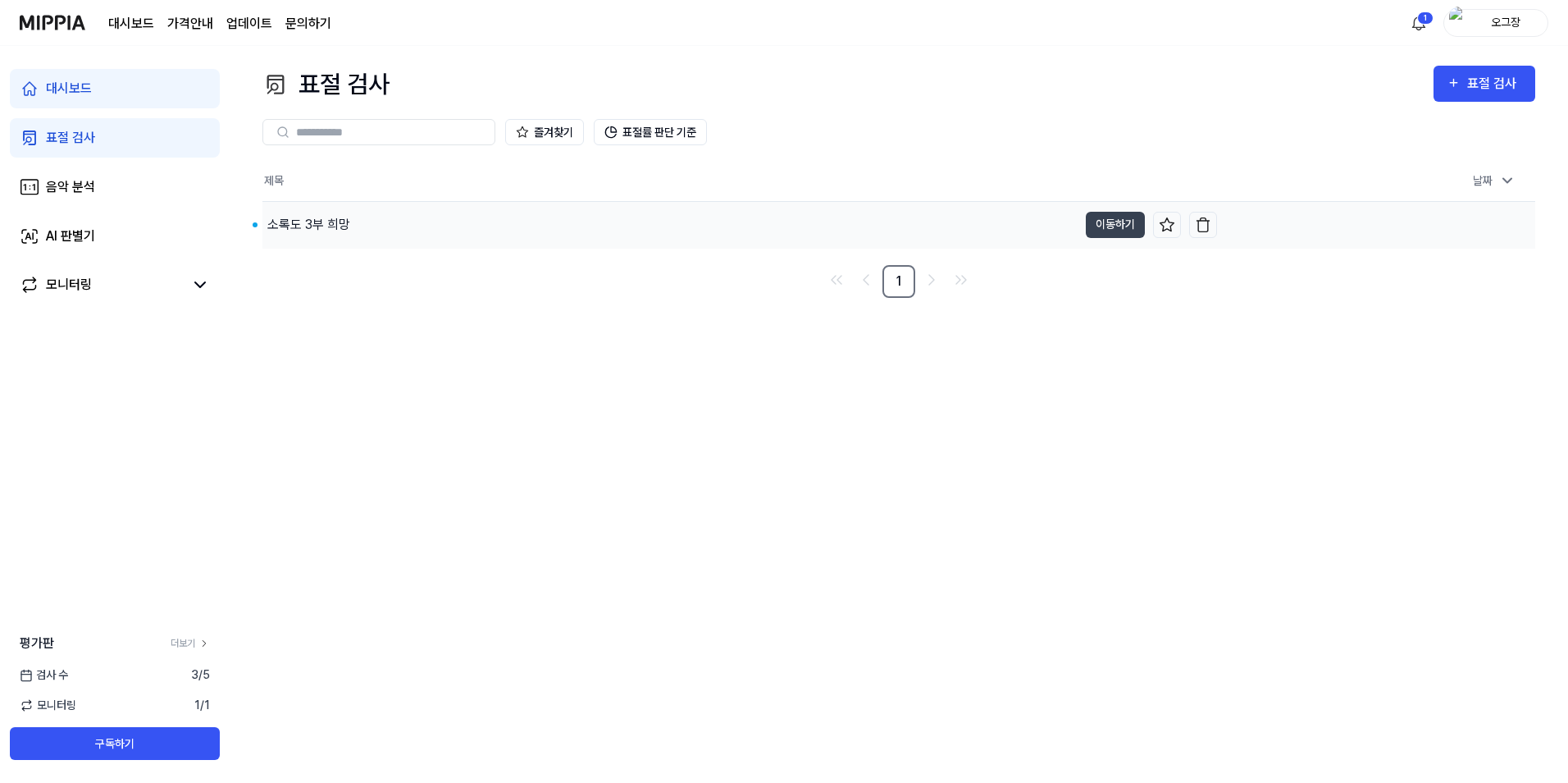
click at [331, 234] on div "소록도 3부 희망" at bounding box center [309, 225] width 83 height 20
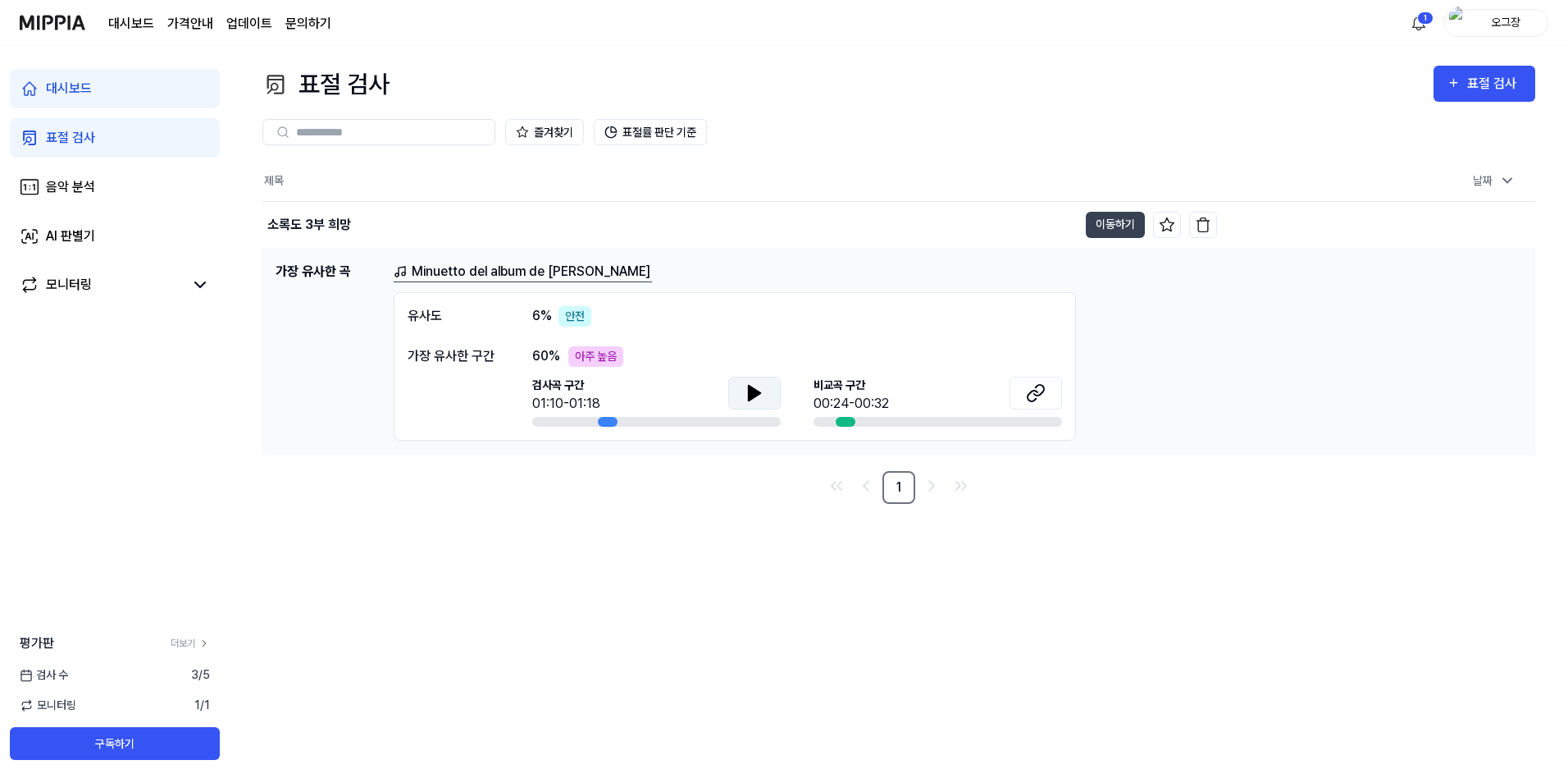
click at [755, 391] on icon at bounding box center [754, 393] width 11 height 15
click at [765, 390] on button at bounding box center [755, 394] width 52 height 33
click at [619, 355] on div "아주 높음" at bounding box center [596, 356] width 55 height 20
click at [599, 354] on div "아주 높음" at bounding box center [596, 356] width 55 height 20
click at [1022, 392] on button at bounding box center [1036, 394] width 52 height 33
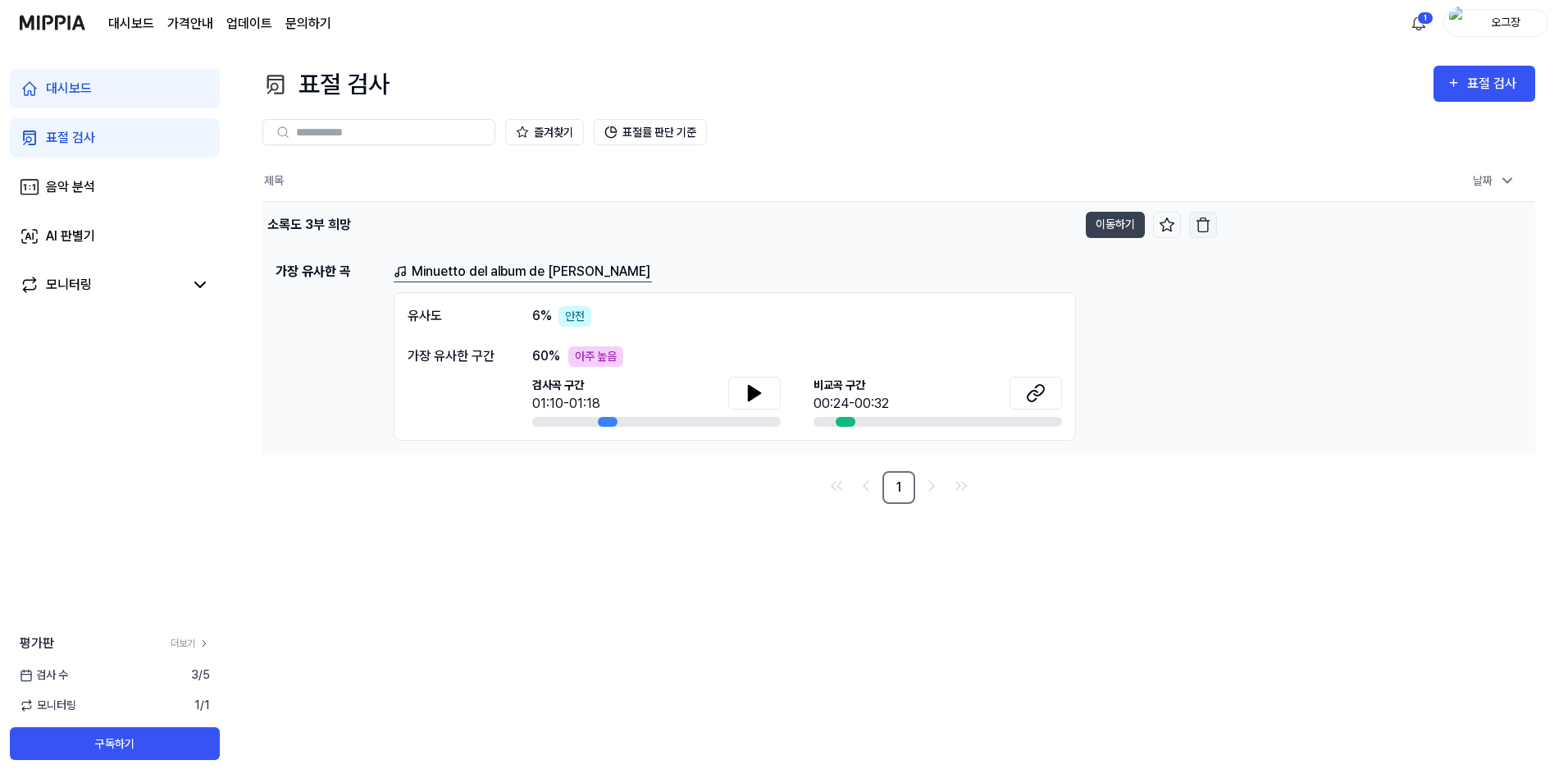
click at [1206, 227] on img "button" at bounding box center [1203, 225] width 17 height 17
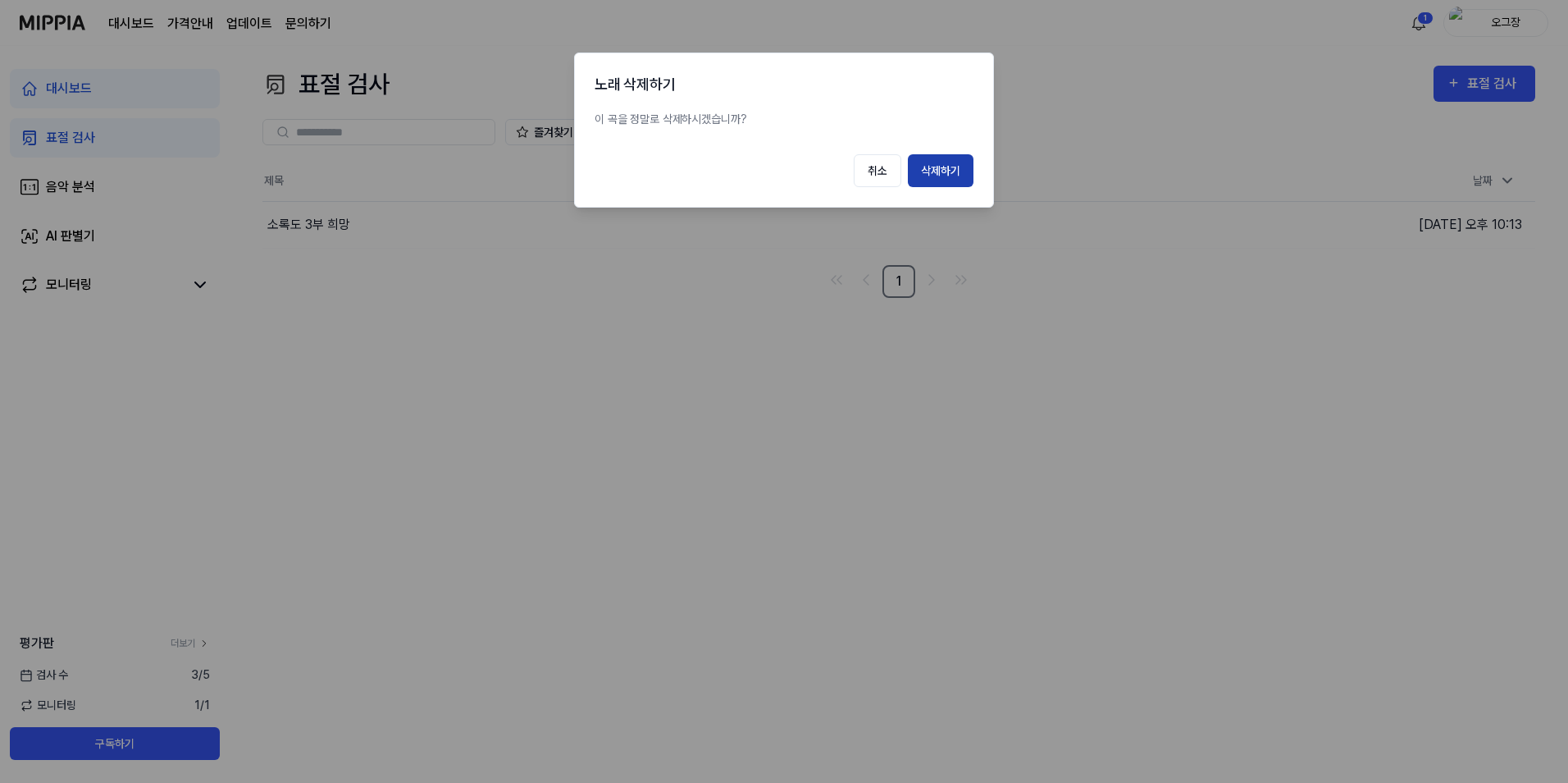
click at [960, 164] on button "삭제하기" at bounding box center [940, 171] width 66 height 33
